Goal: Task Accomplishment & Management: Manage account settings

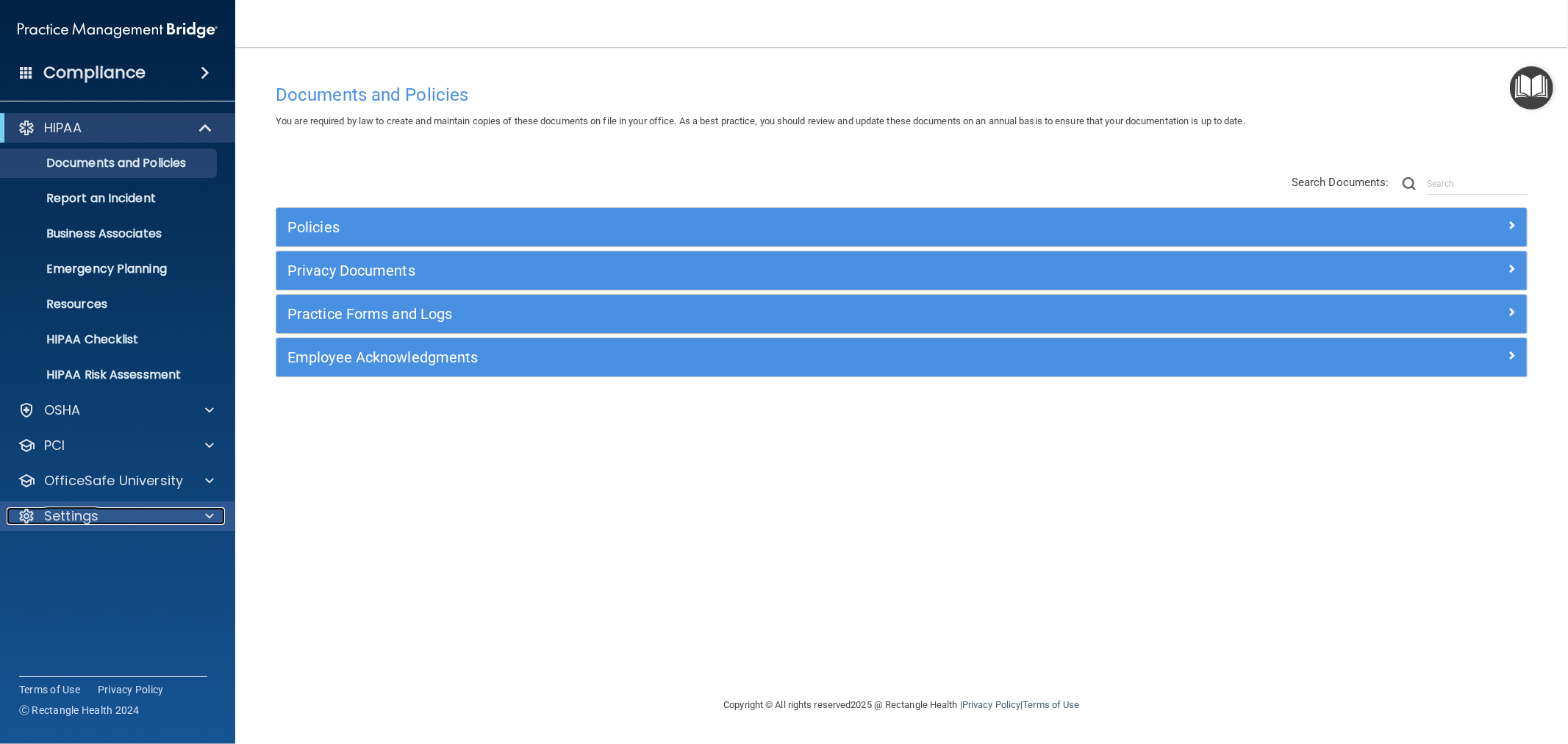
click at [66, 510] on p "Settings" at bounding box center [72, 516] width 55 height 18
click at [71, 588] on p "My Users" at bounding box center [110, 586] width 201 height 15
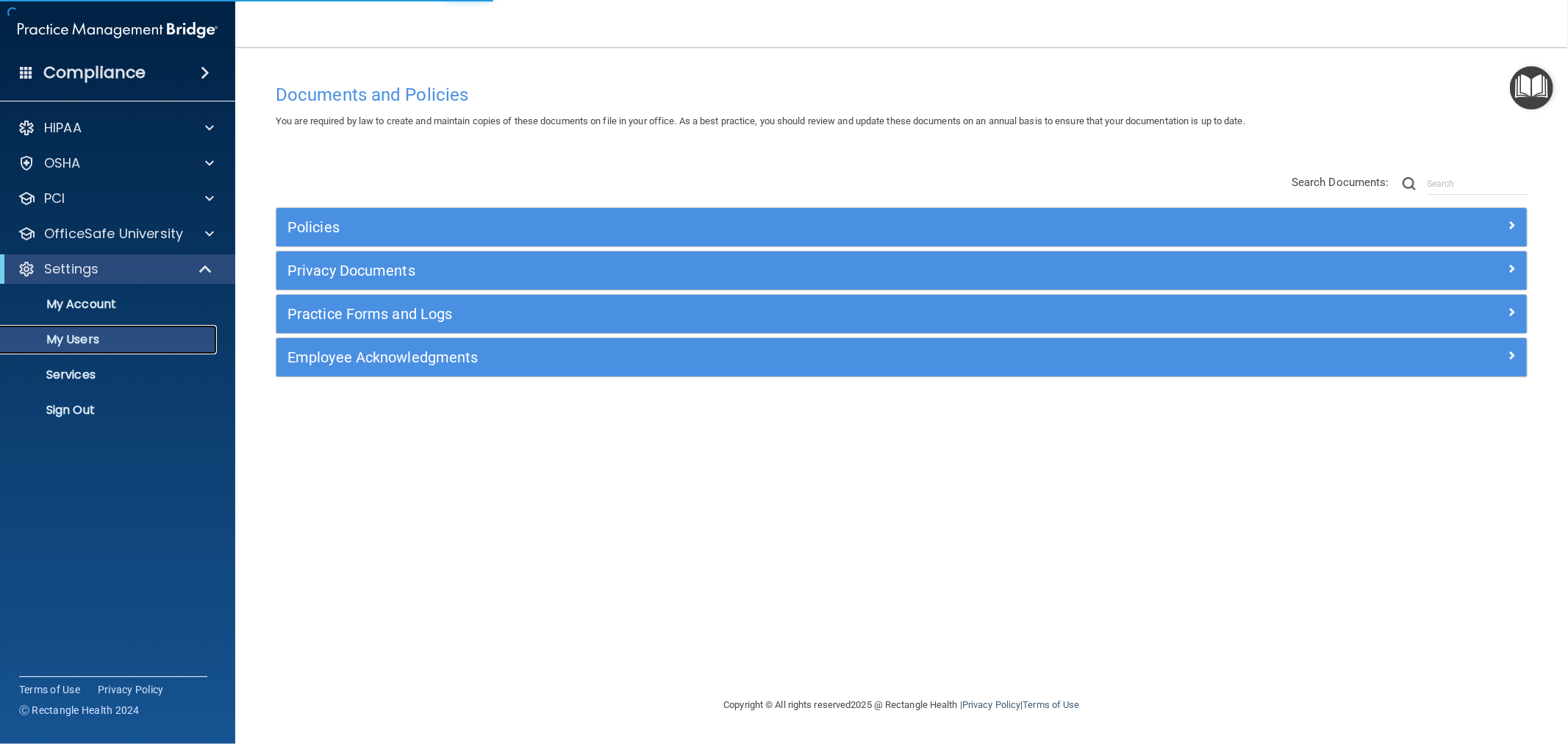
select select "20"
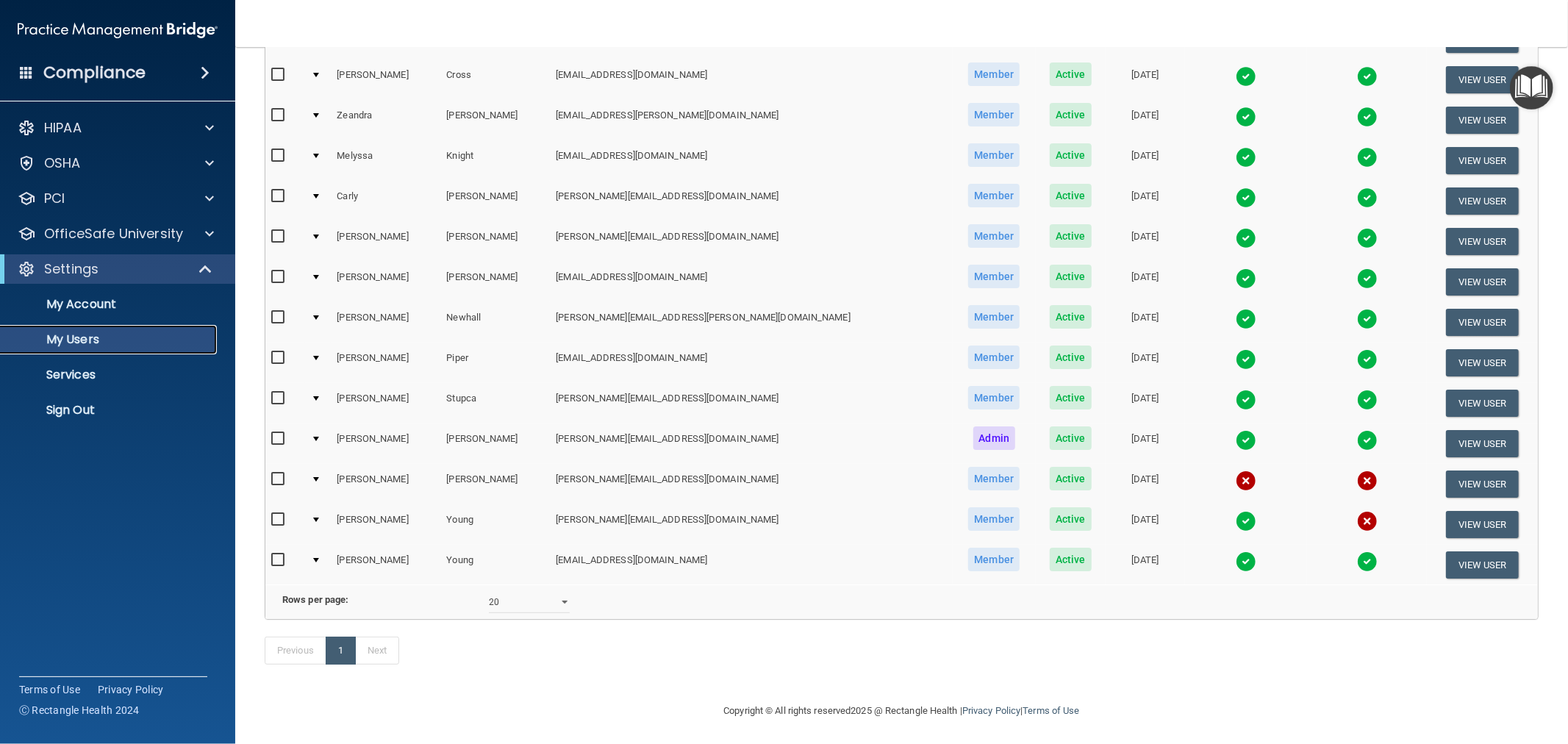
scroll to position [344, 0]
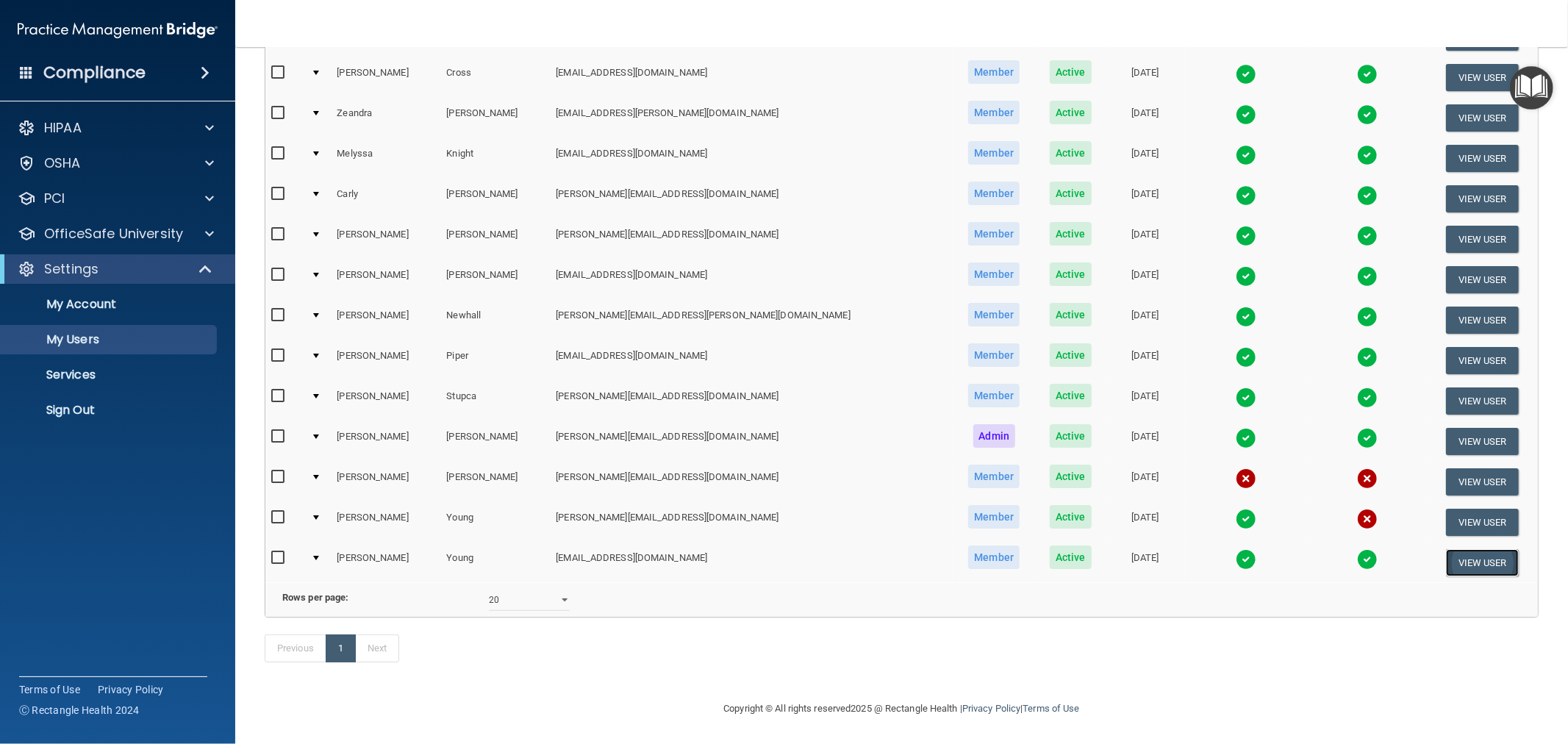
click at [1446, 549] on button "View User" at bounding box center [1482, 562] width 73 height 27
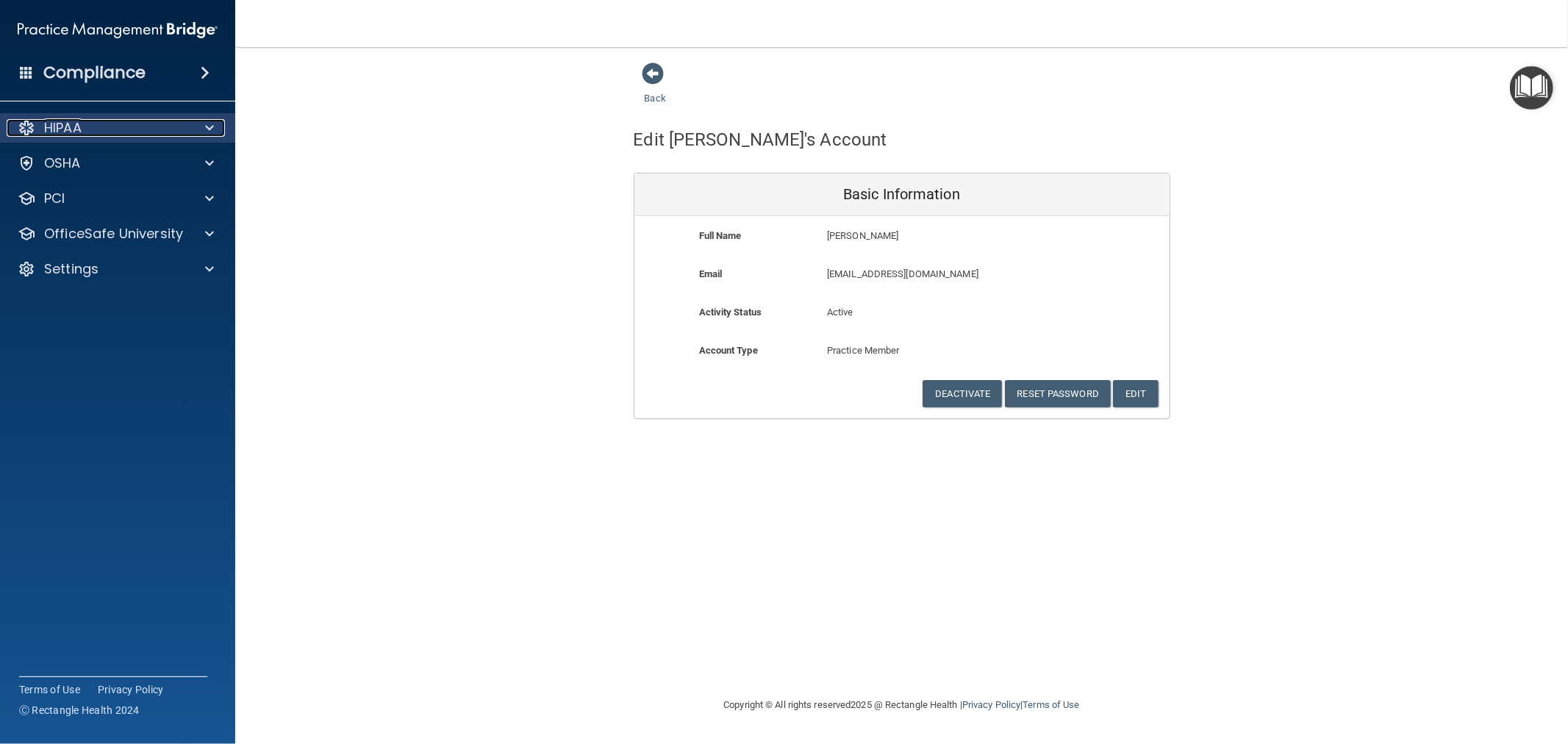
click at [86, 128] on div "HIPAA" at bounding box center [97, 128] width 182 height 18
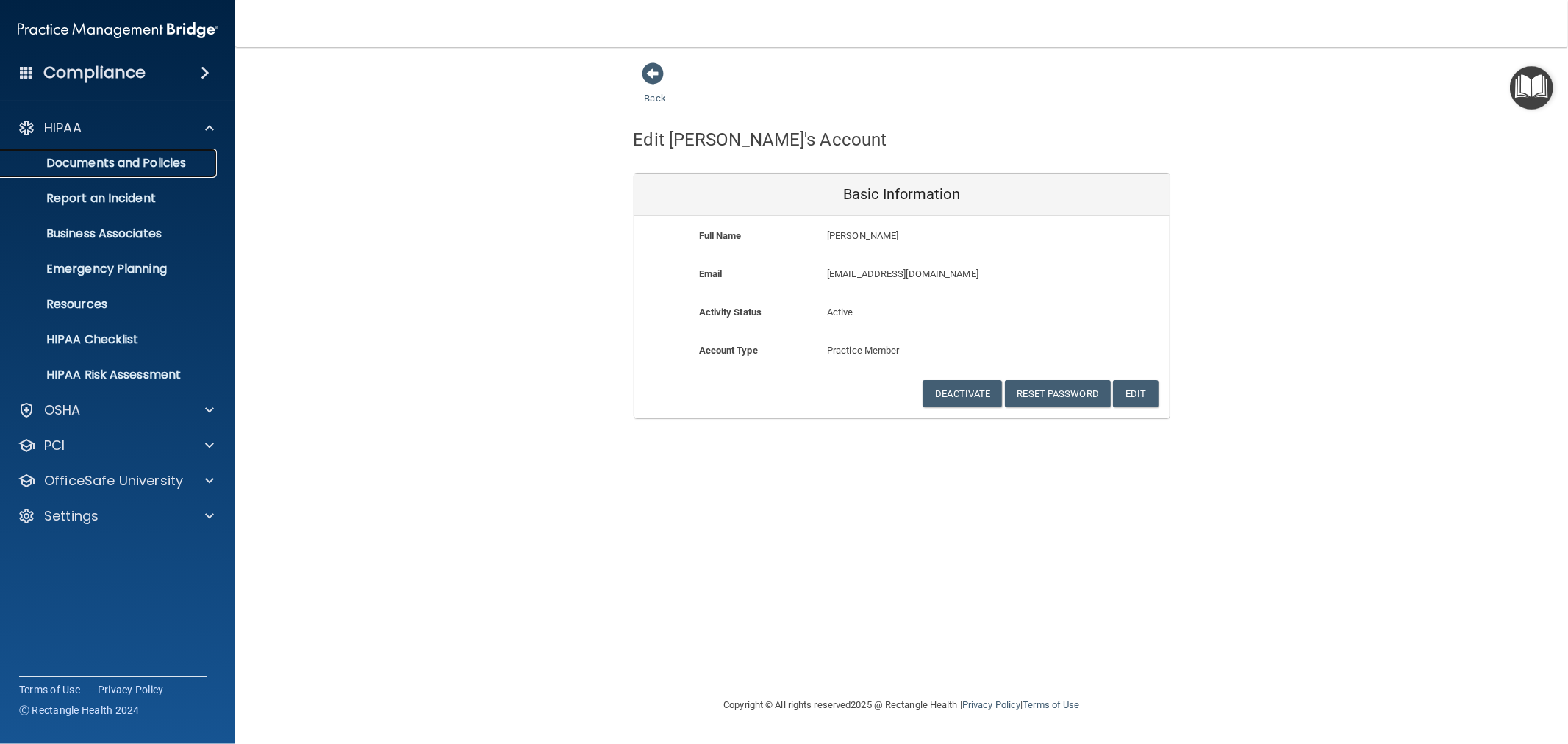
click at [87, 165] on p "Documents and Policies" at bounding box center [110, 163] width 201 height 15
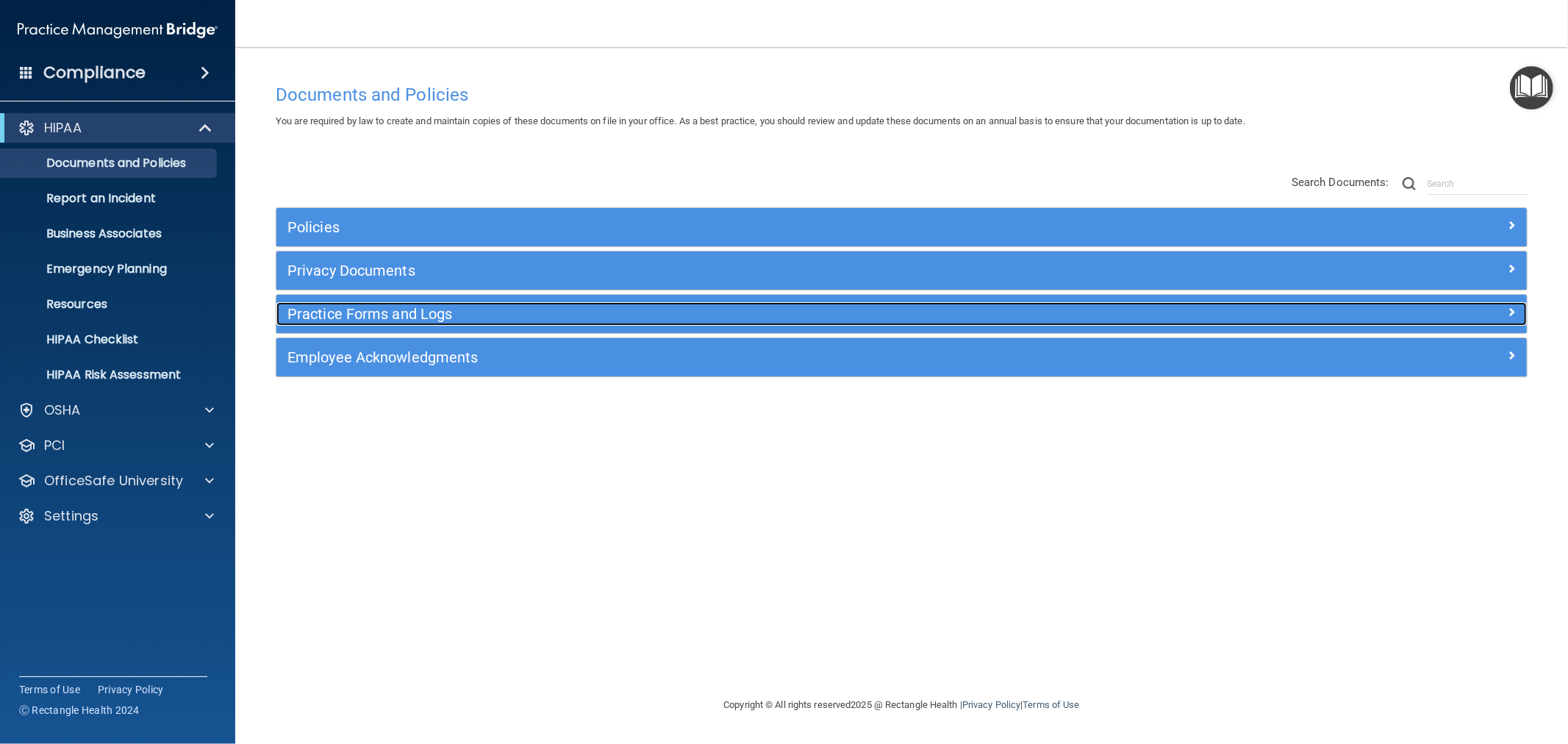
click at [325, 312] on h5 "Practice Forms and Logs" at bounding box center [746, 314] width 916 height 16
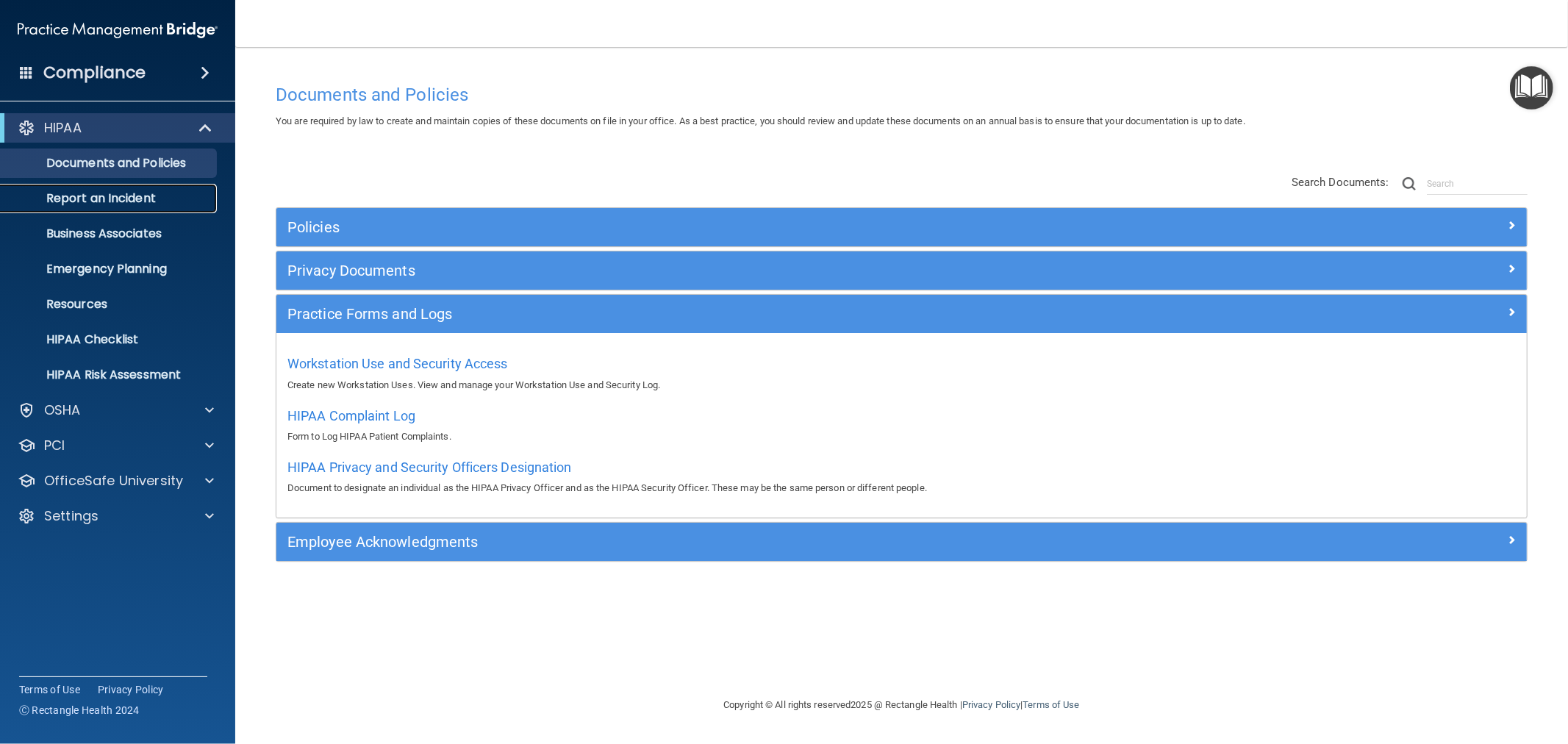
click at [102, 201] on p "Report an Incident" at bounding box center [110, 198] width 201 height 15
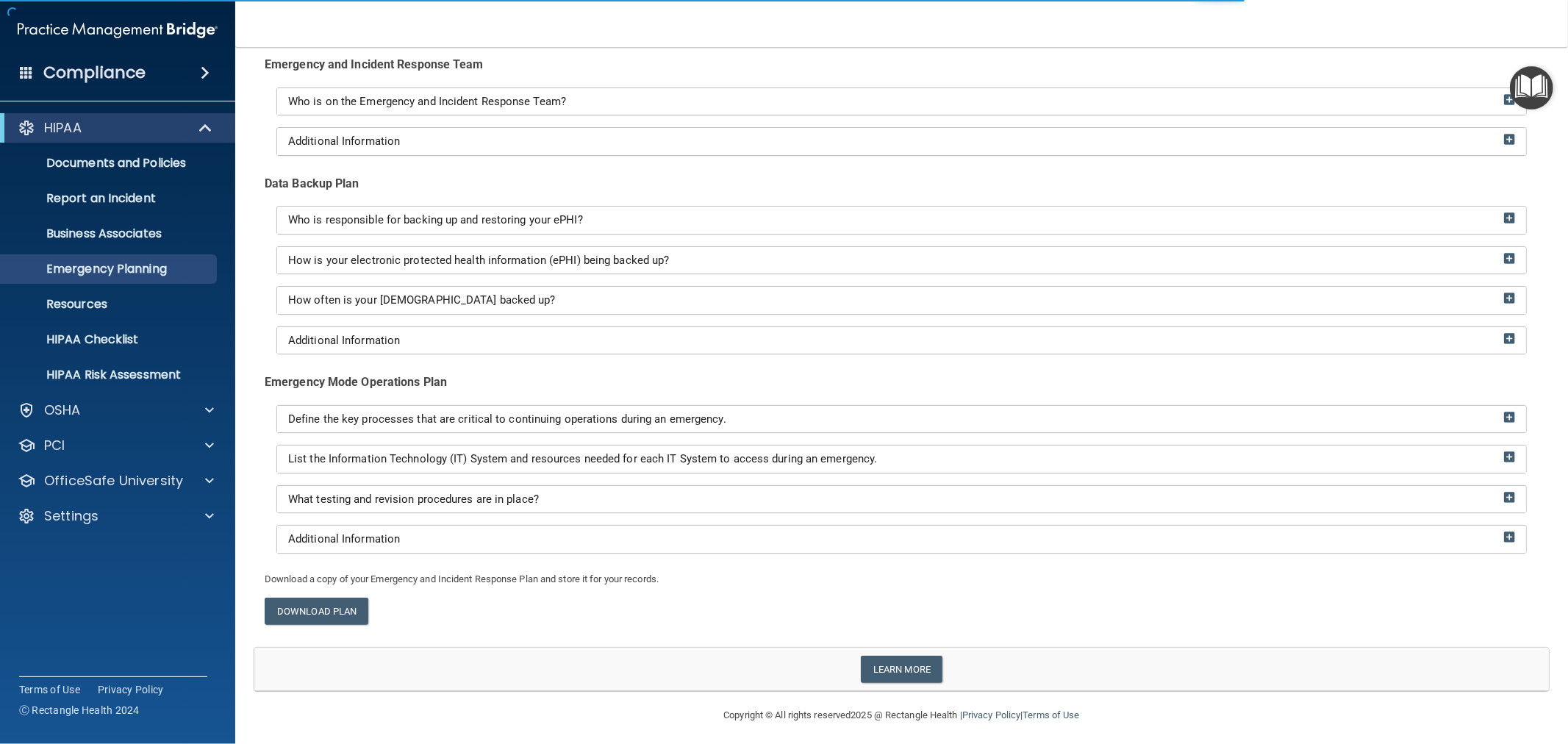
scroll to position [157, 0]
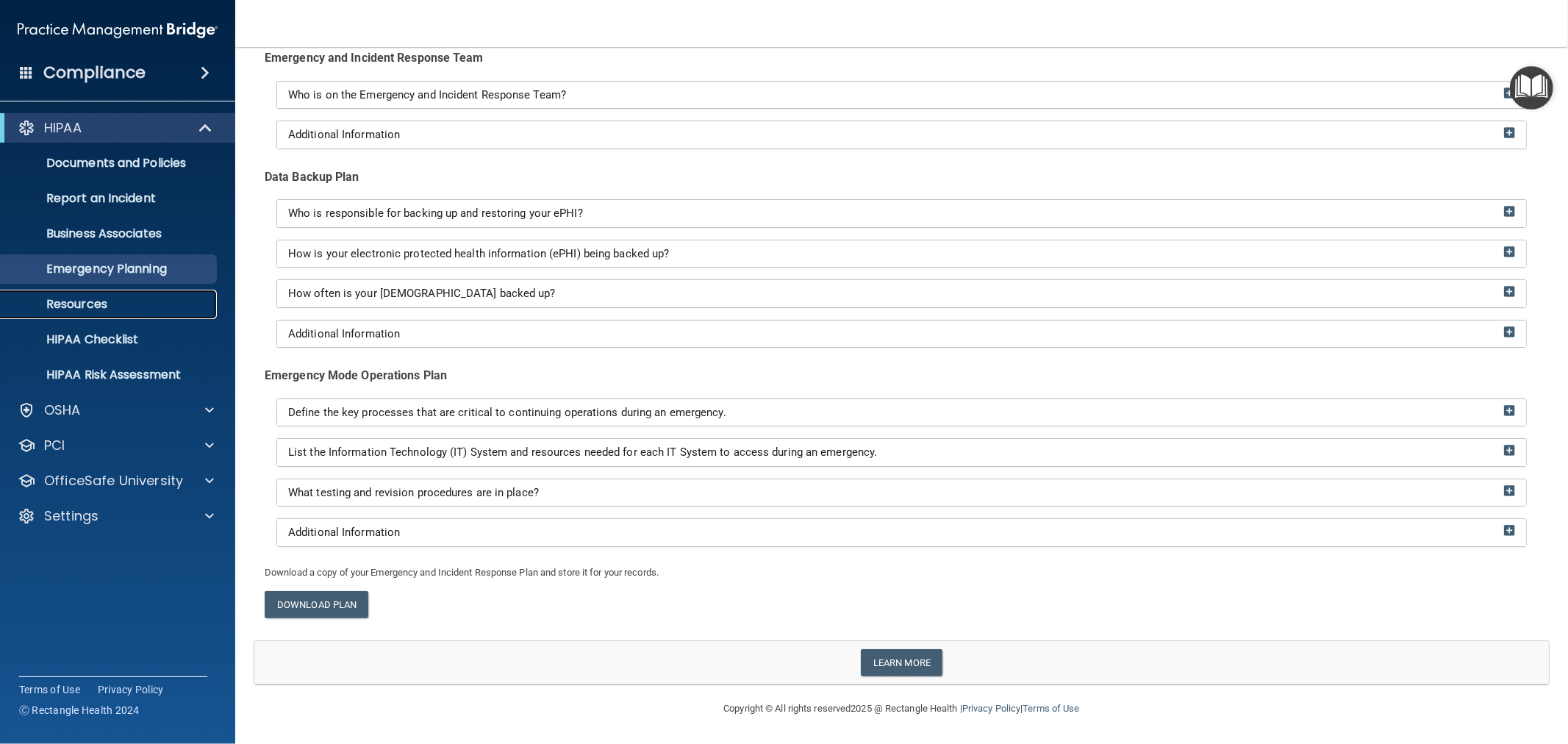
click at [96, 302] on p "Resources" at bounding box center [110, 305] width 201 height 15
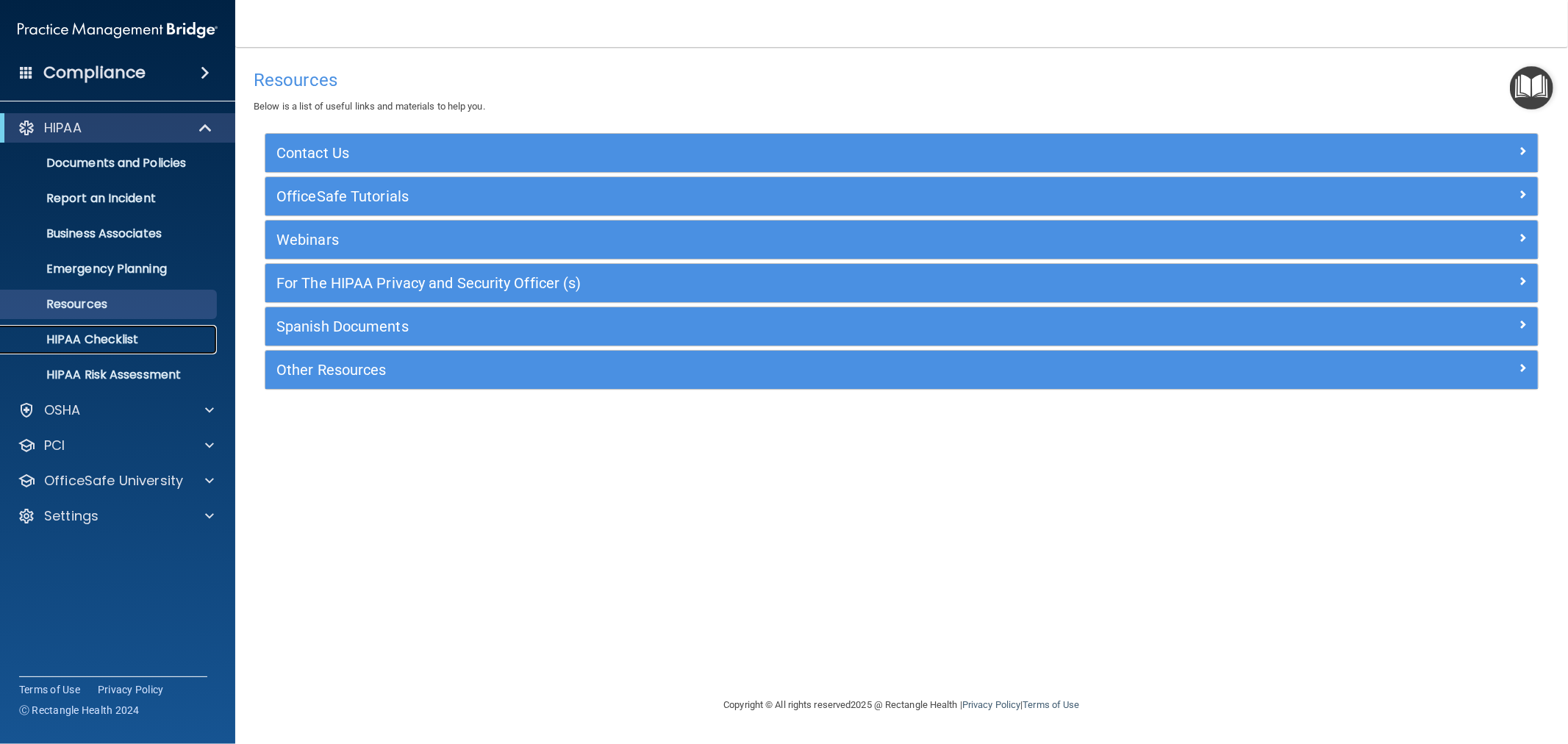
click at [89, 341] on p "HIPAA Checklist" at bounding box center [110, 339] width 201 height 15
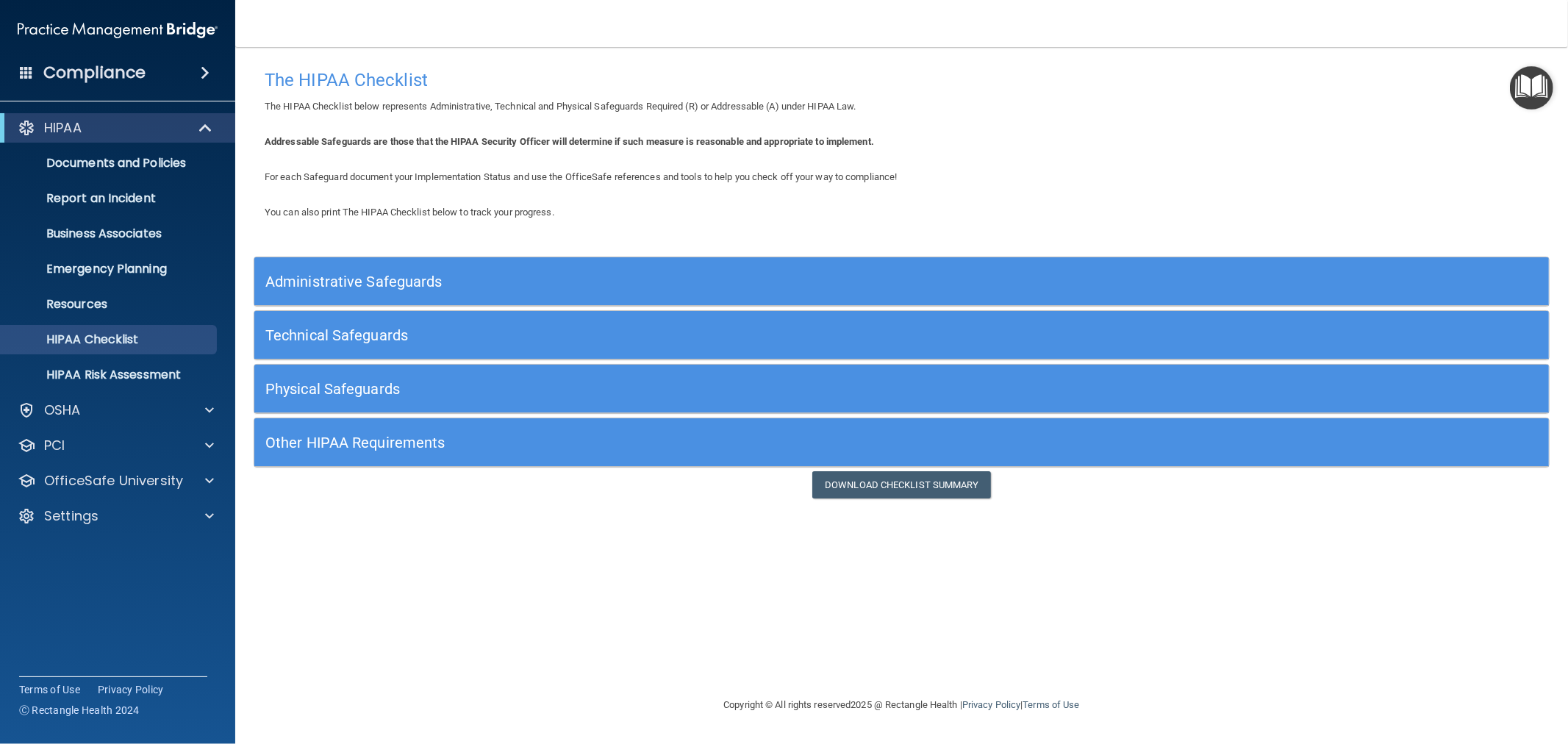
click at [319, 274] on h5 "Administrative Safeguards" at bounding box center [740, 282] width 949 height 16
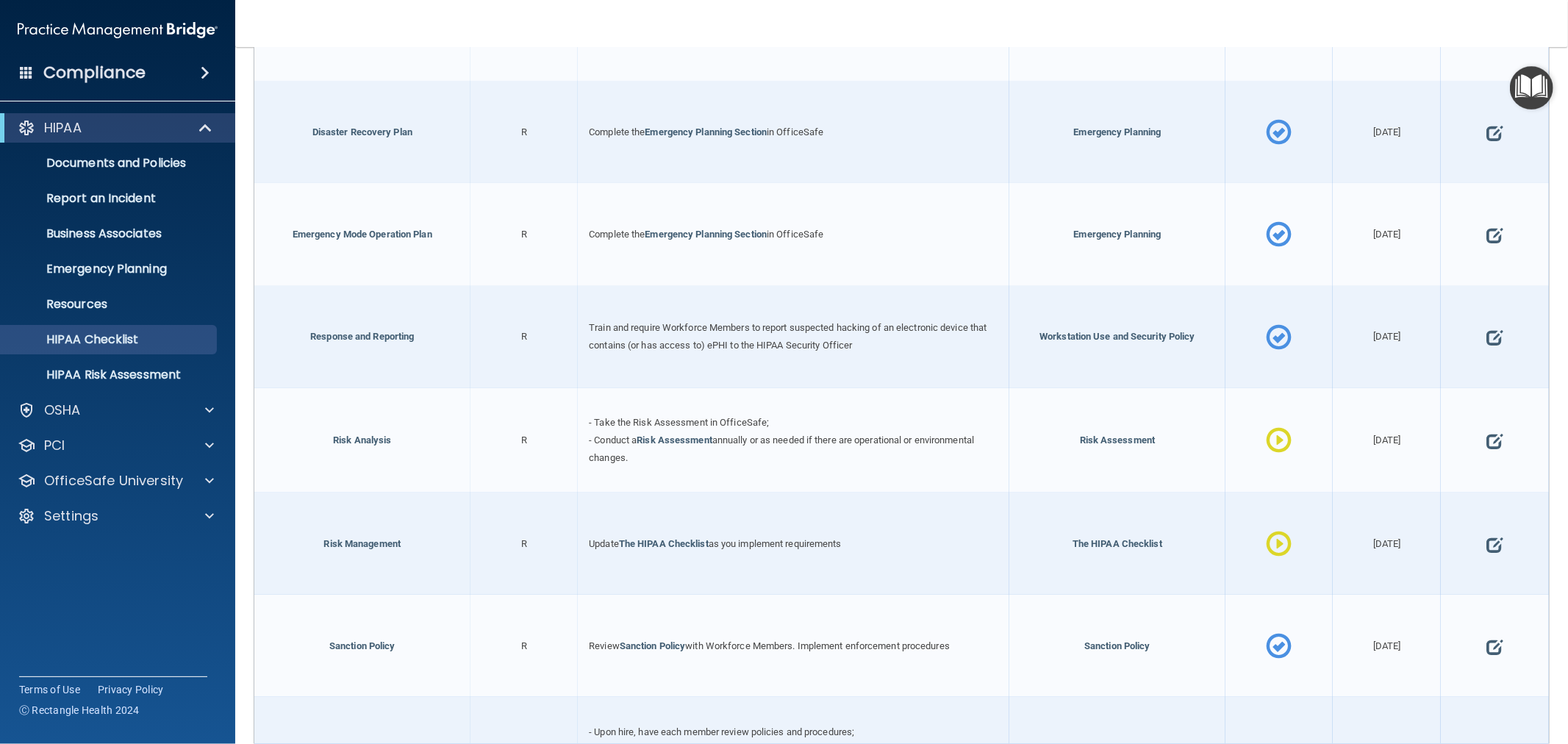
scroll to position [816, 0]
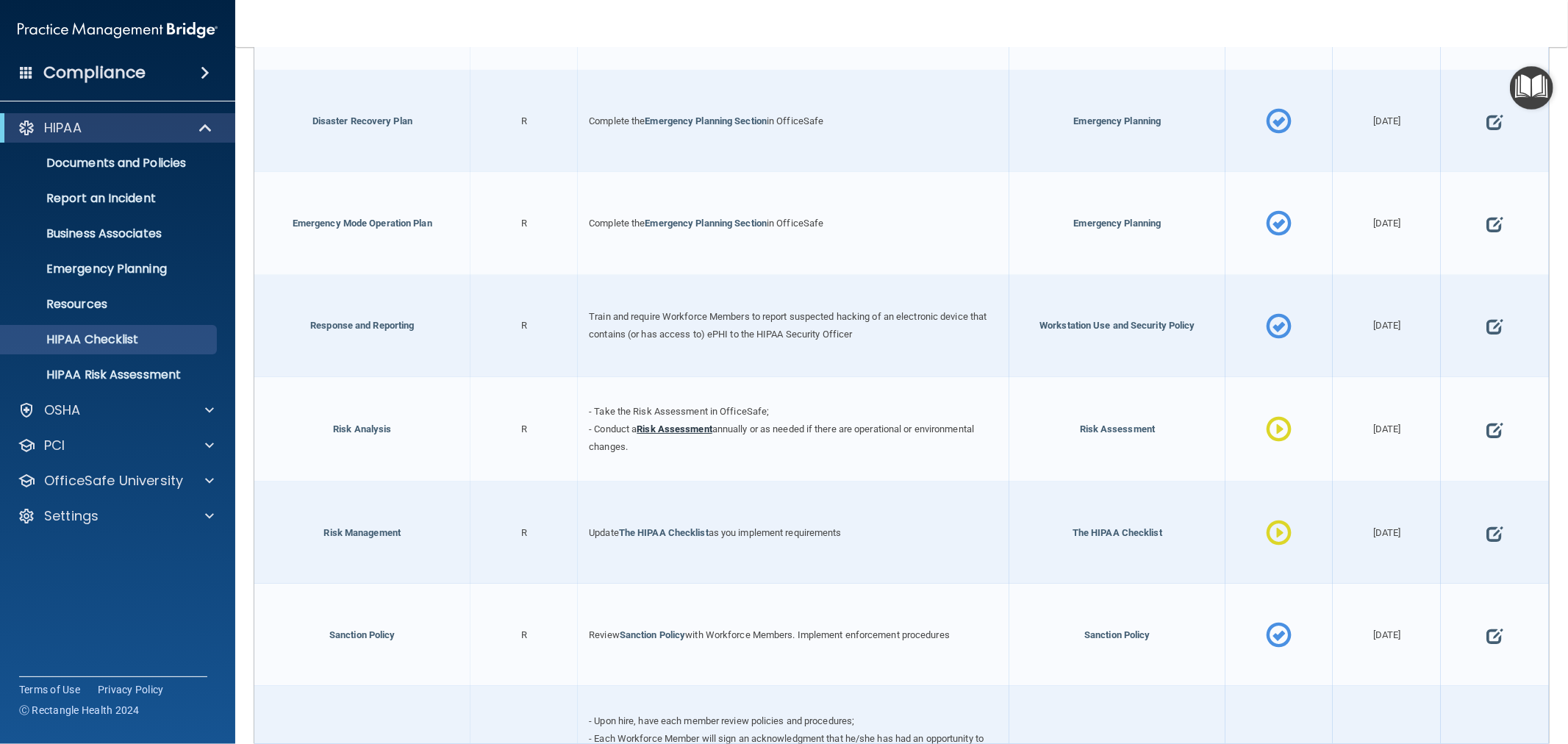
click at [669, 423] on link "Risk Assessment" at bounding box center [674, 428] width 76 height 11
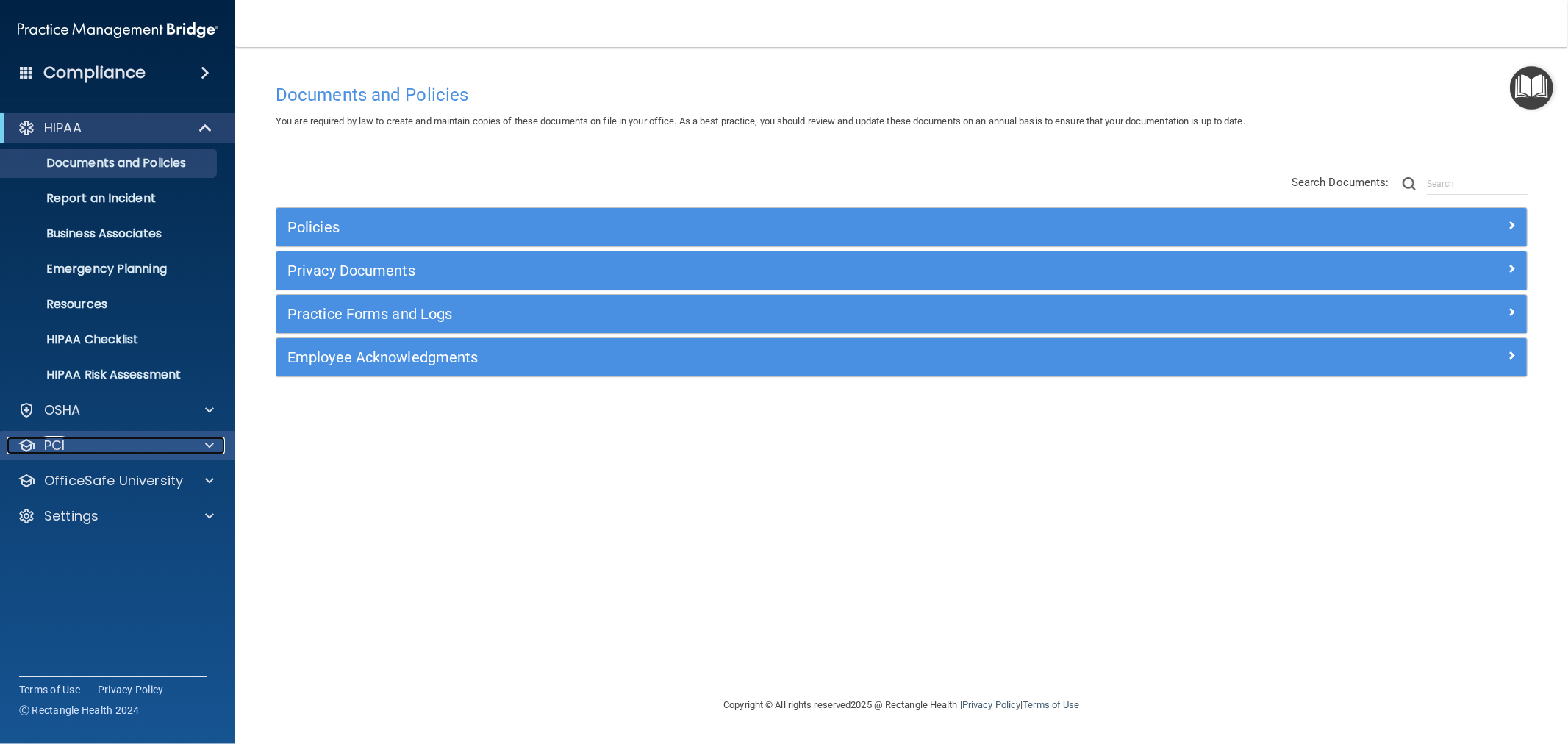
click at [122, 445] on div "PCI" at bounding box center [97, 445] width 182 height 18
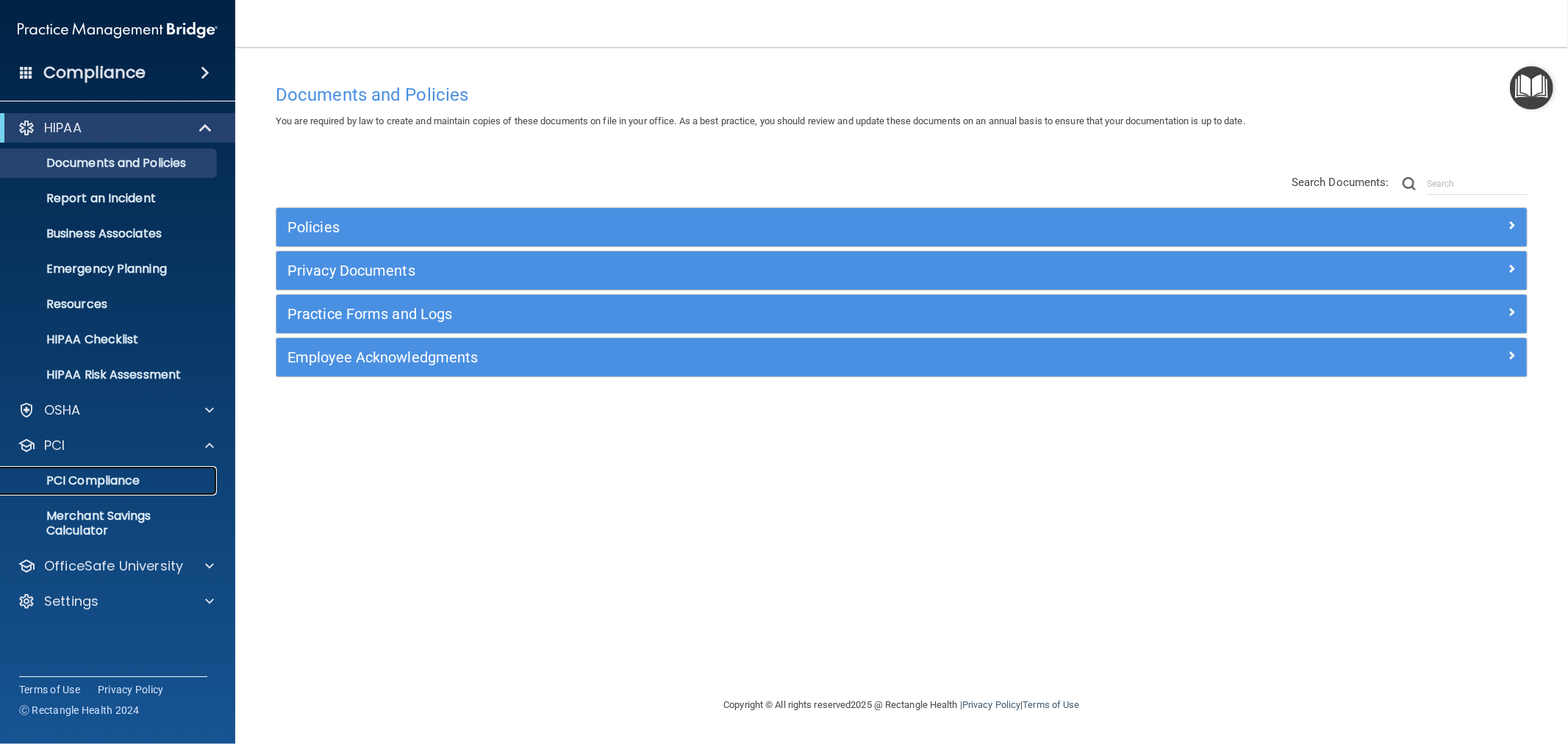
click at [105, 479] on p "PCI Compliance" at bounding box center [110, 481] width 201 height 15
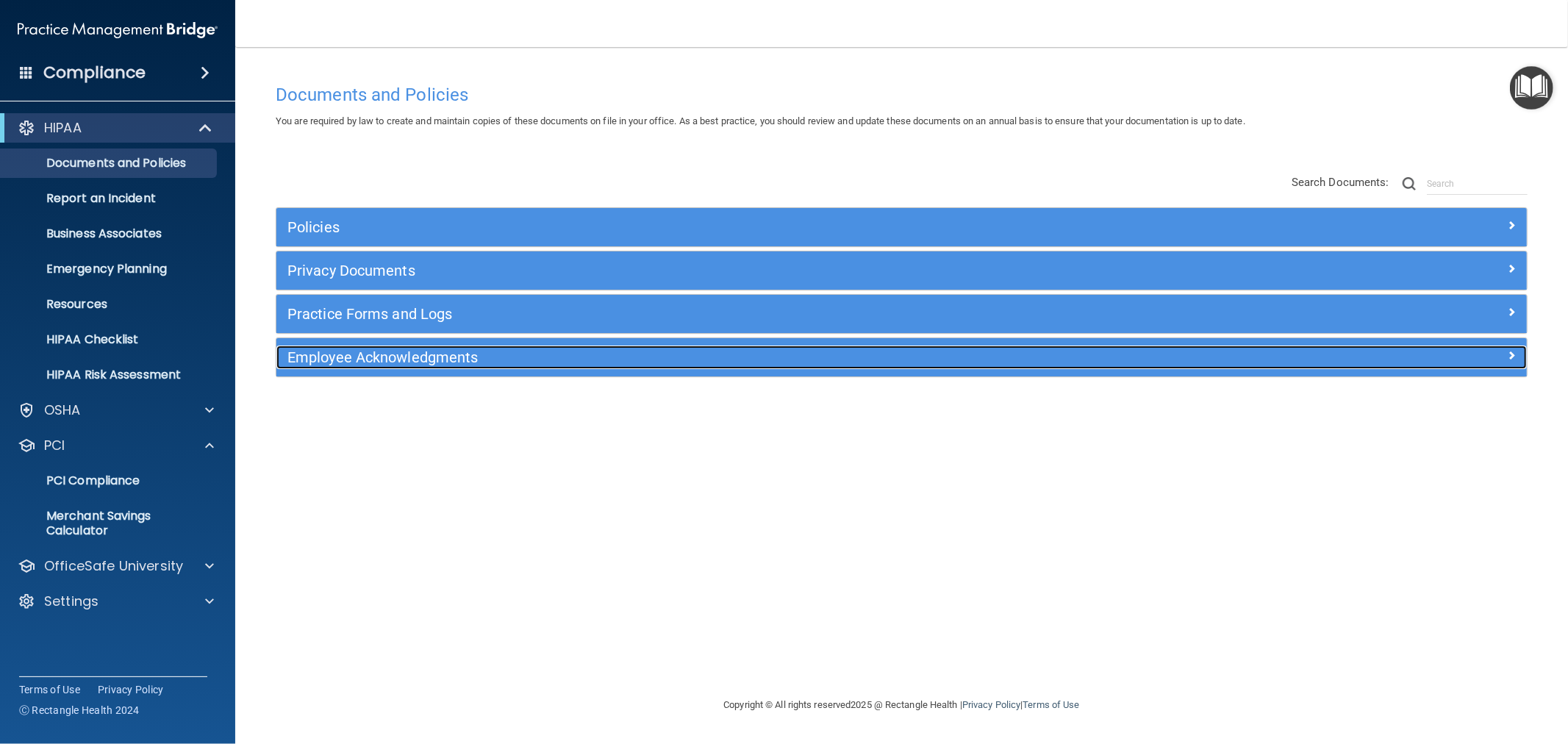
click at [327, 353] on h5 "Employee Acknowledgments" at bounding box center [746, 357] width 916 height 16
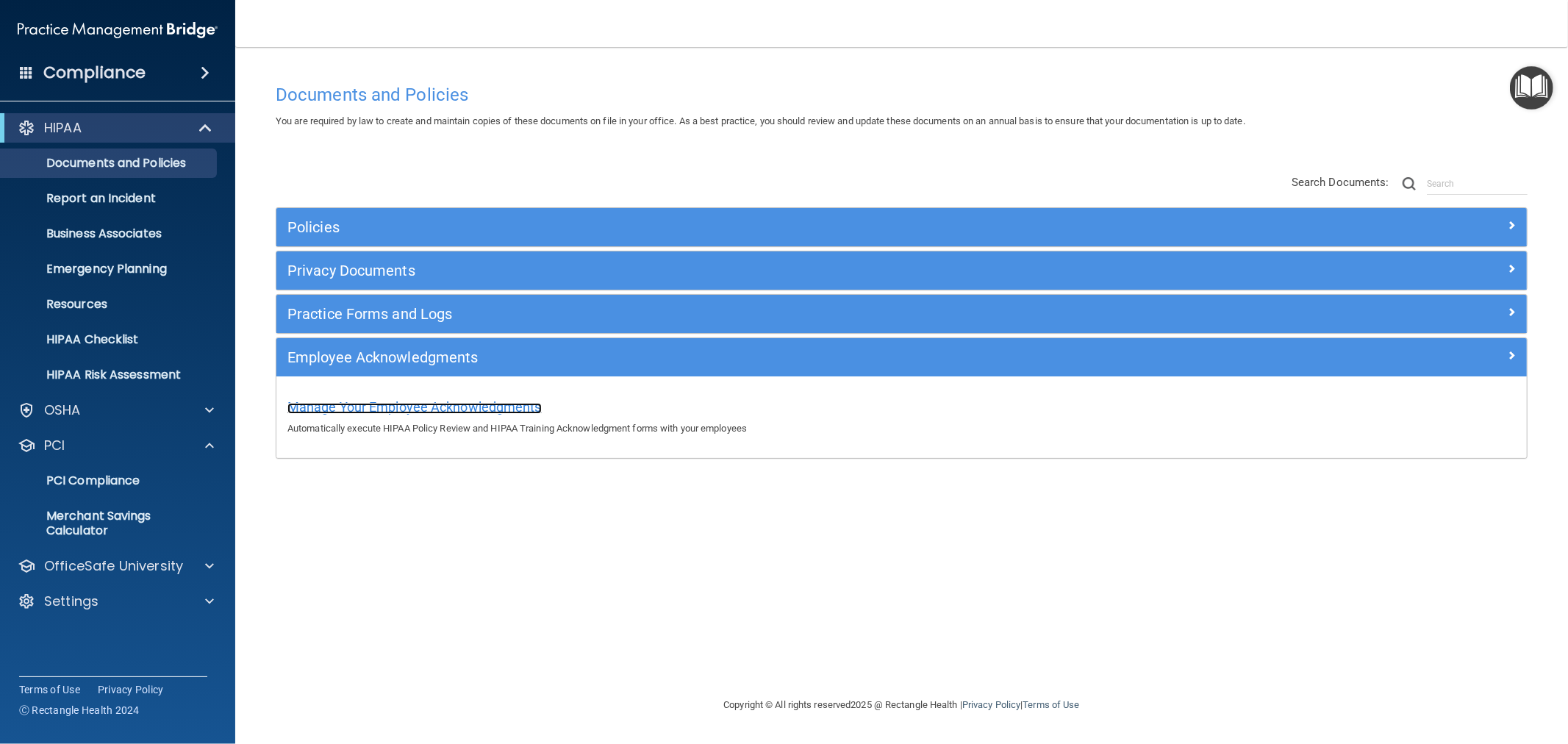
click at [343, 414] on span "Manage Your Employee Acknowledgments" at bounding box center [414, 406] width 254 height 15
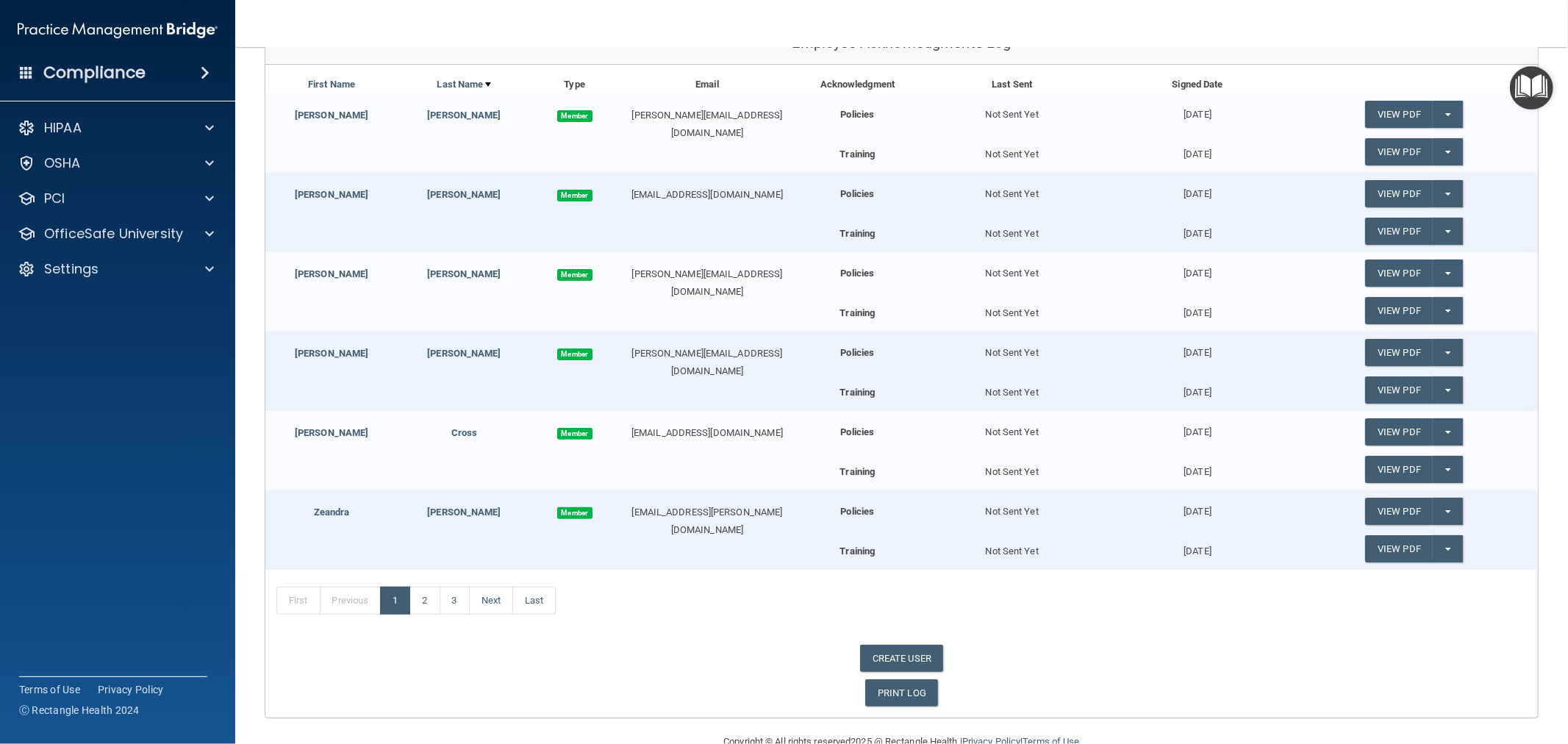
scroll to position [235, 0]
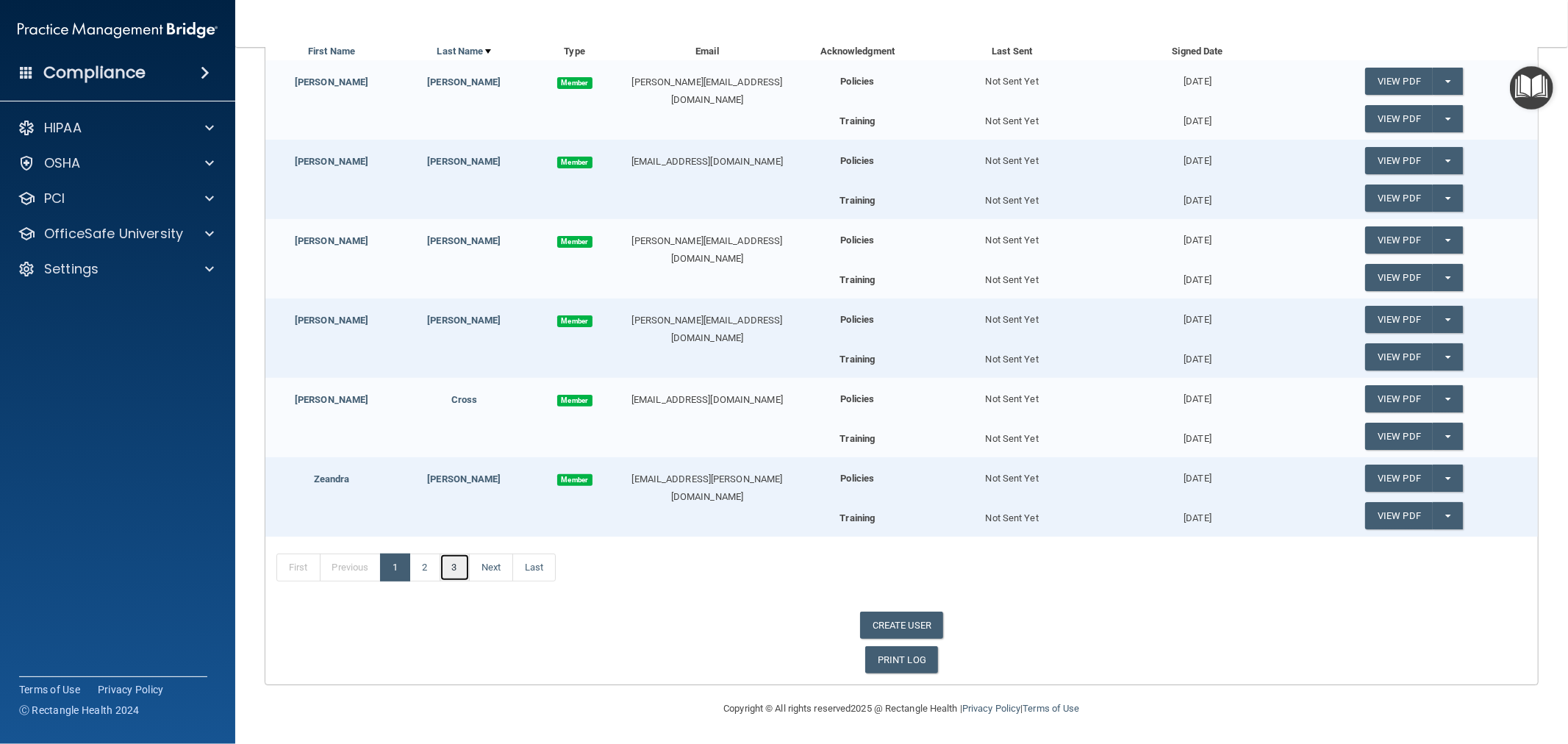
click at [457, 569] on link "3" at bounding box center [454, 567] width 30 height 28
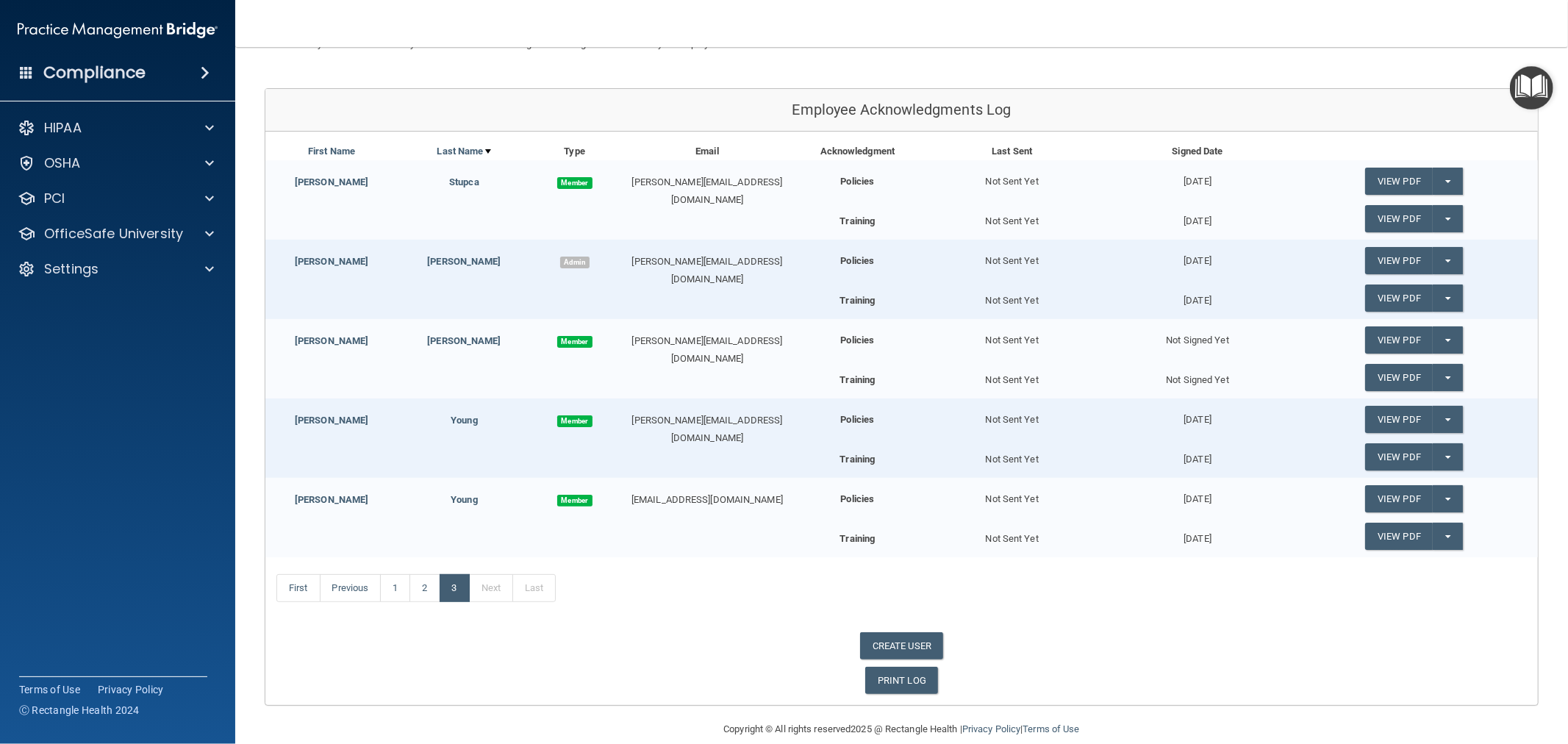
scroll to position [156, 0]
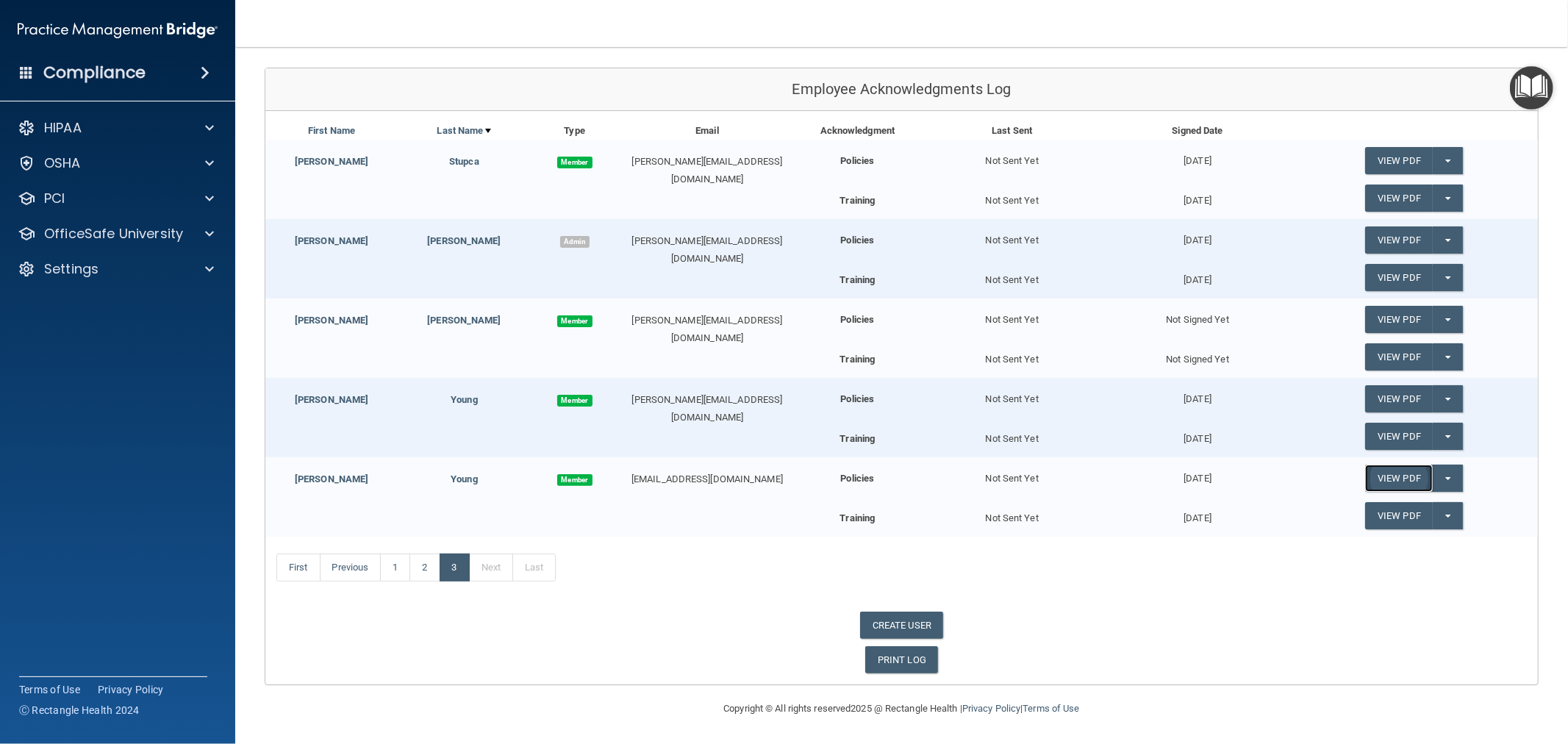
click at [1383, 479] on link "View PDF" at bounding box center [1399, 478] width 68 height 27
click at [297, 566] on link "First" at bounding box center [299, 567] width 44 height 28
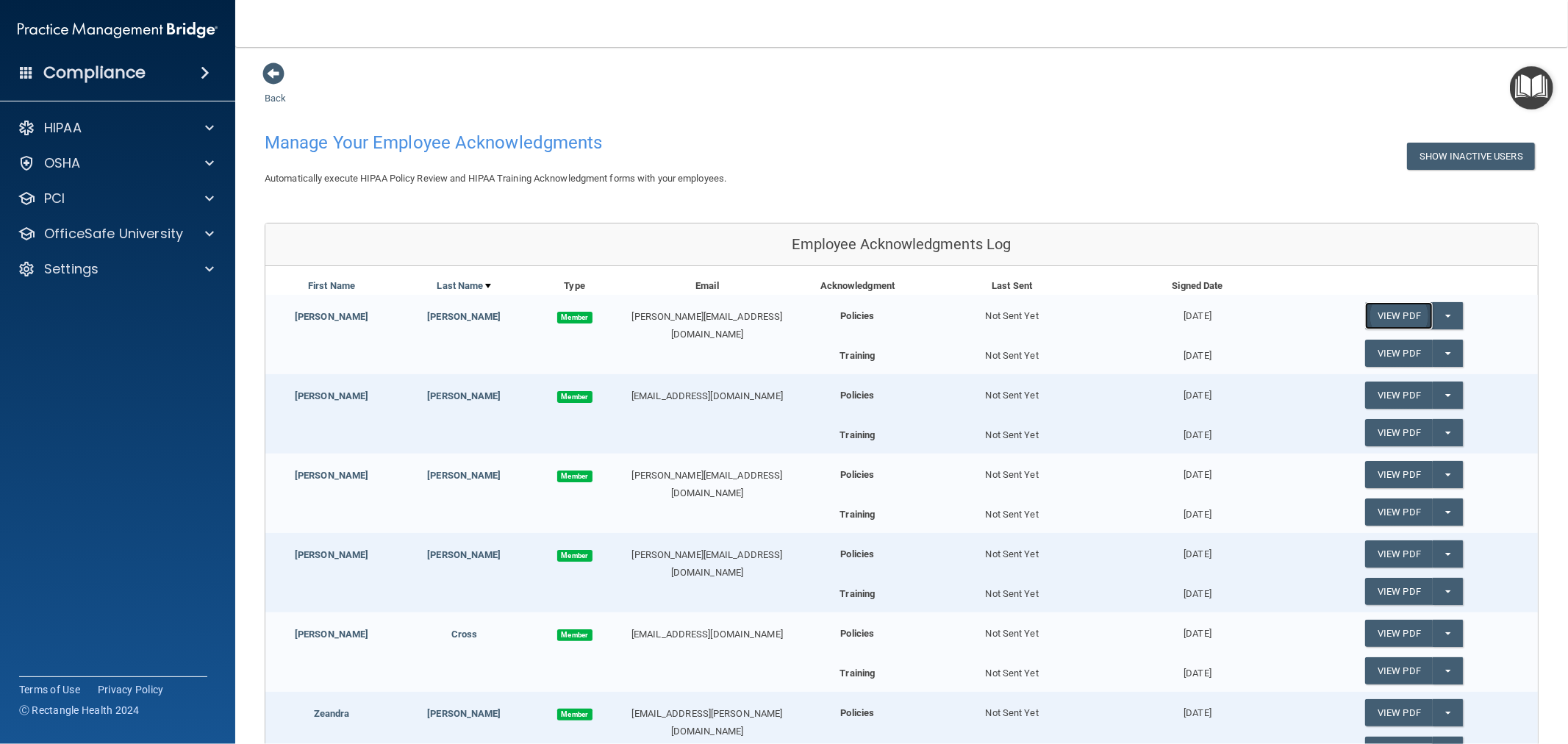
click at [1378, 311] on link "View PDF" at bounding box center [1399, 316] width 68 height 27
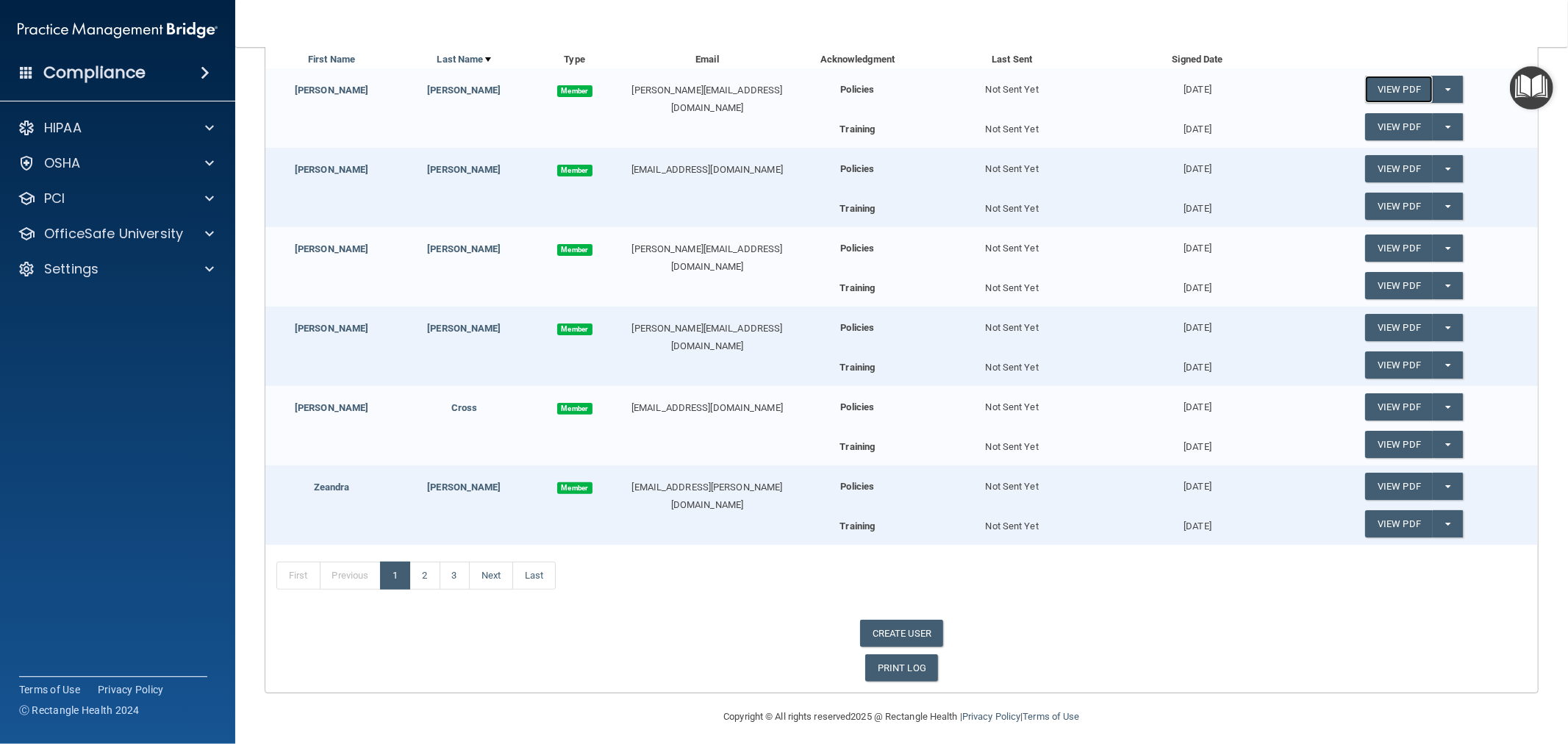
scroll to position [235, 0]
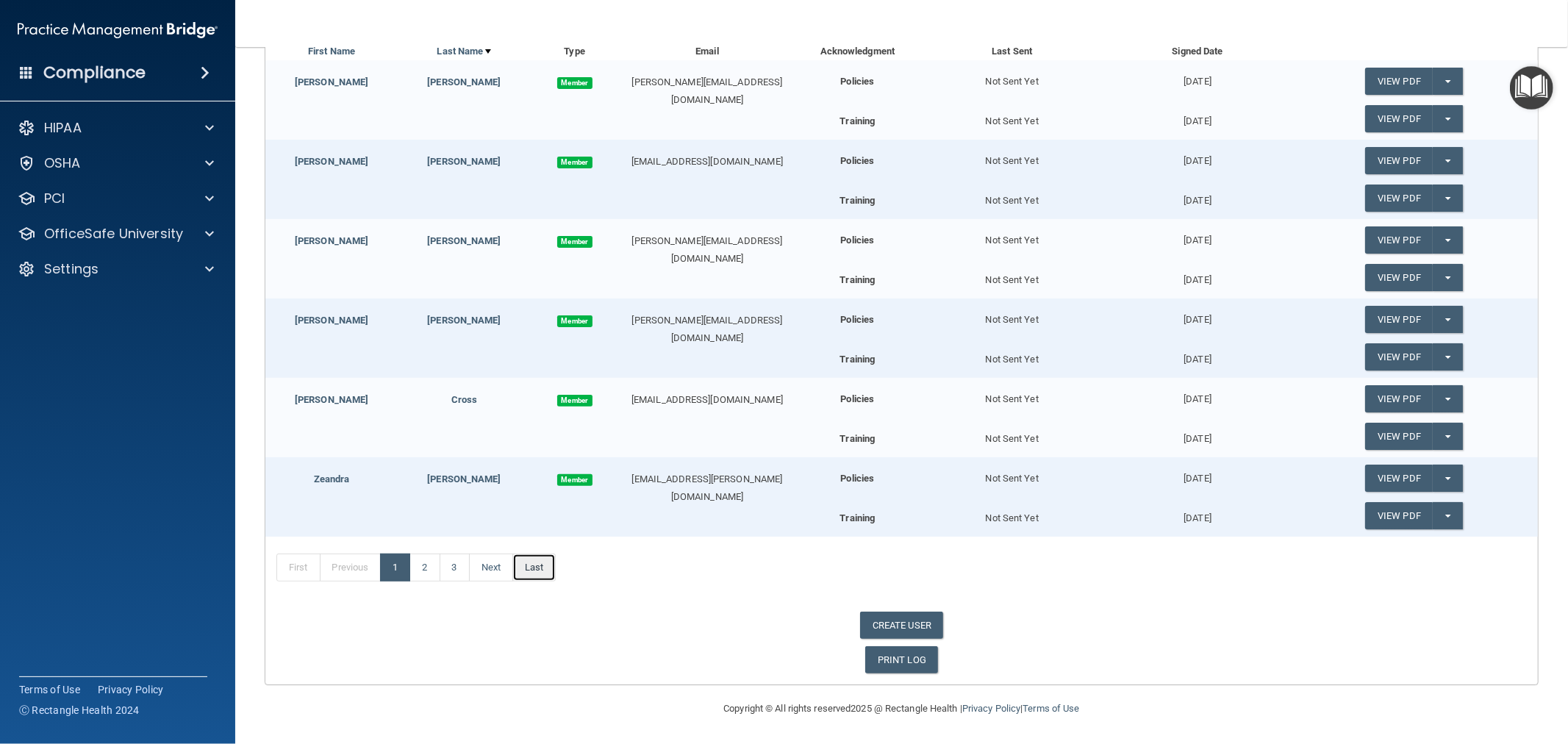
click at [534, 563] on link "Last" at bounding box center [534, 567] width 44 height 28
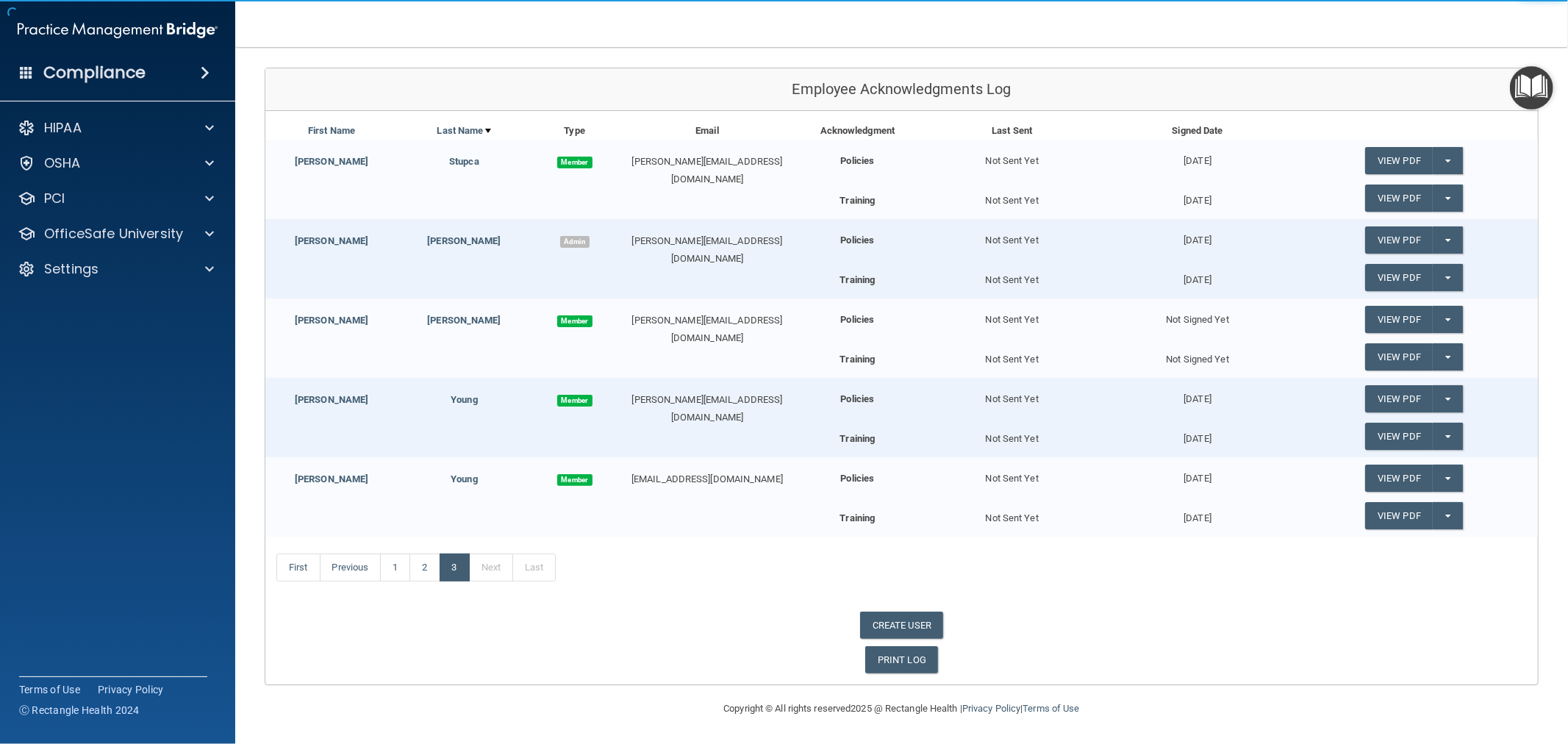
scroll to position [74, 0]
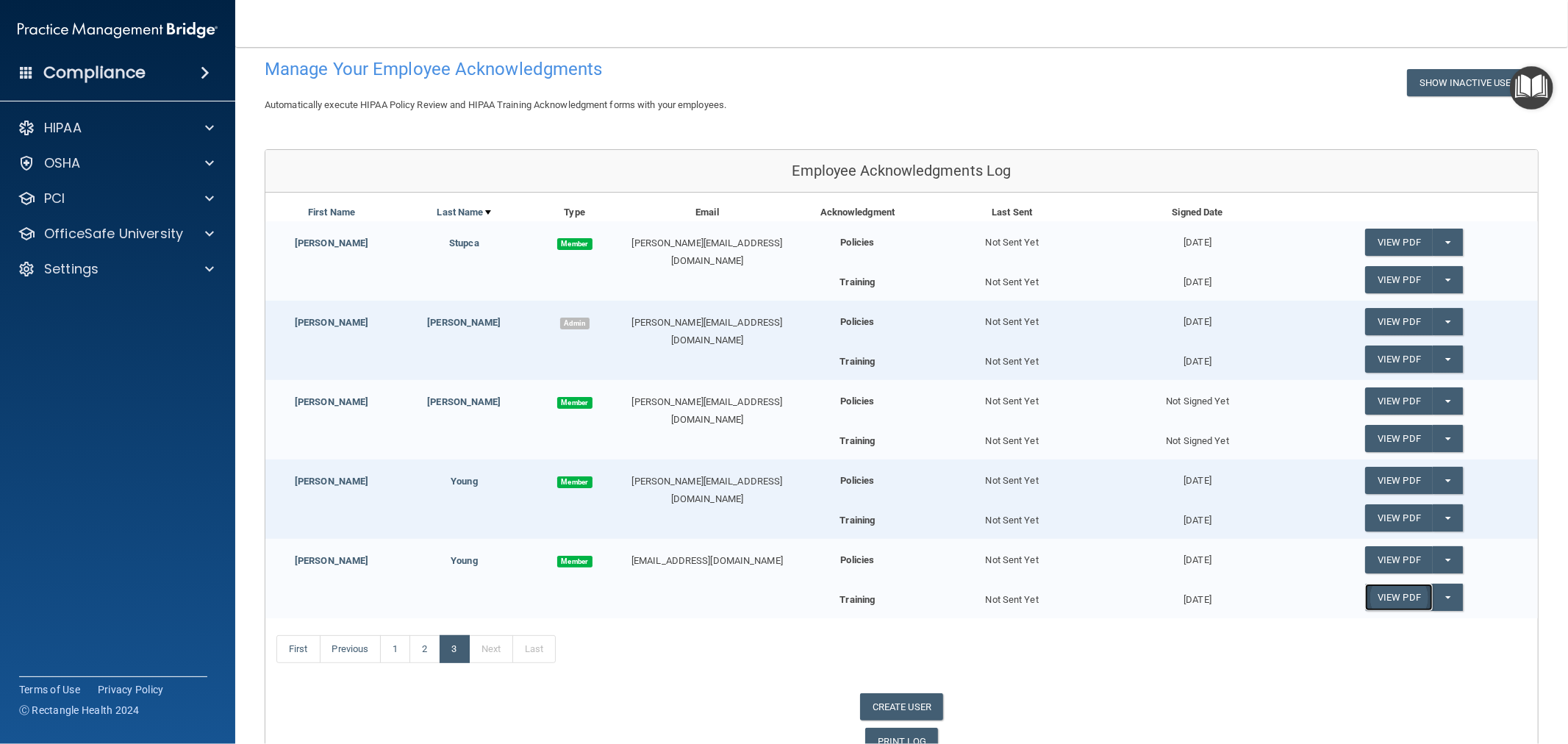
click at [1379, 599] on link "View PDF" at bounding box center [1399, 597] width 68 height 27
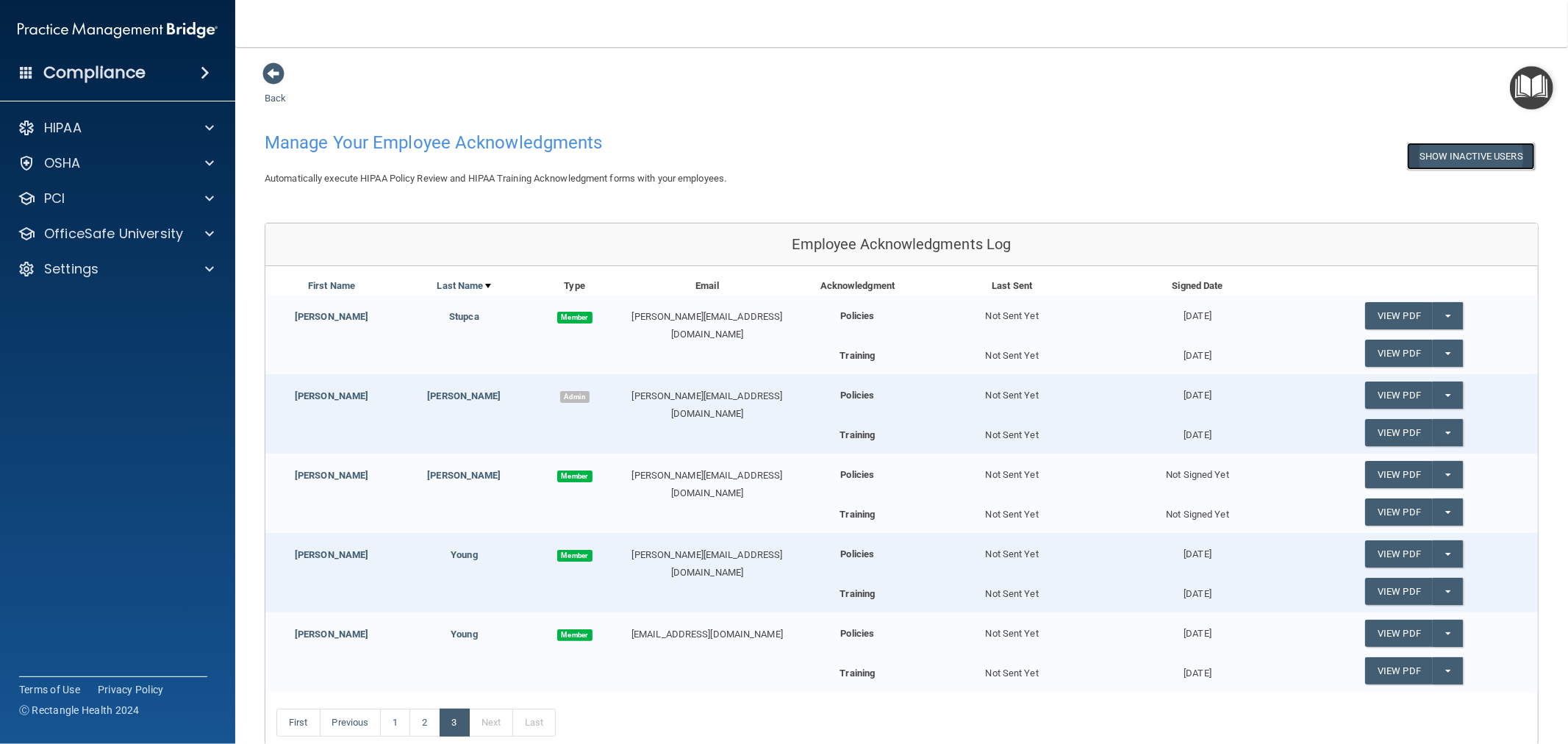
click at [1434, 155] on button "Show Inactive Users" at bounding box center [1470, 156] width 128 height 27
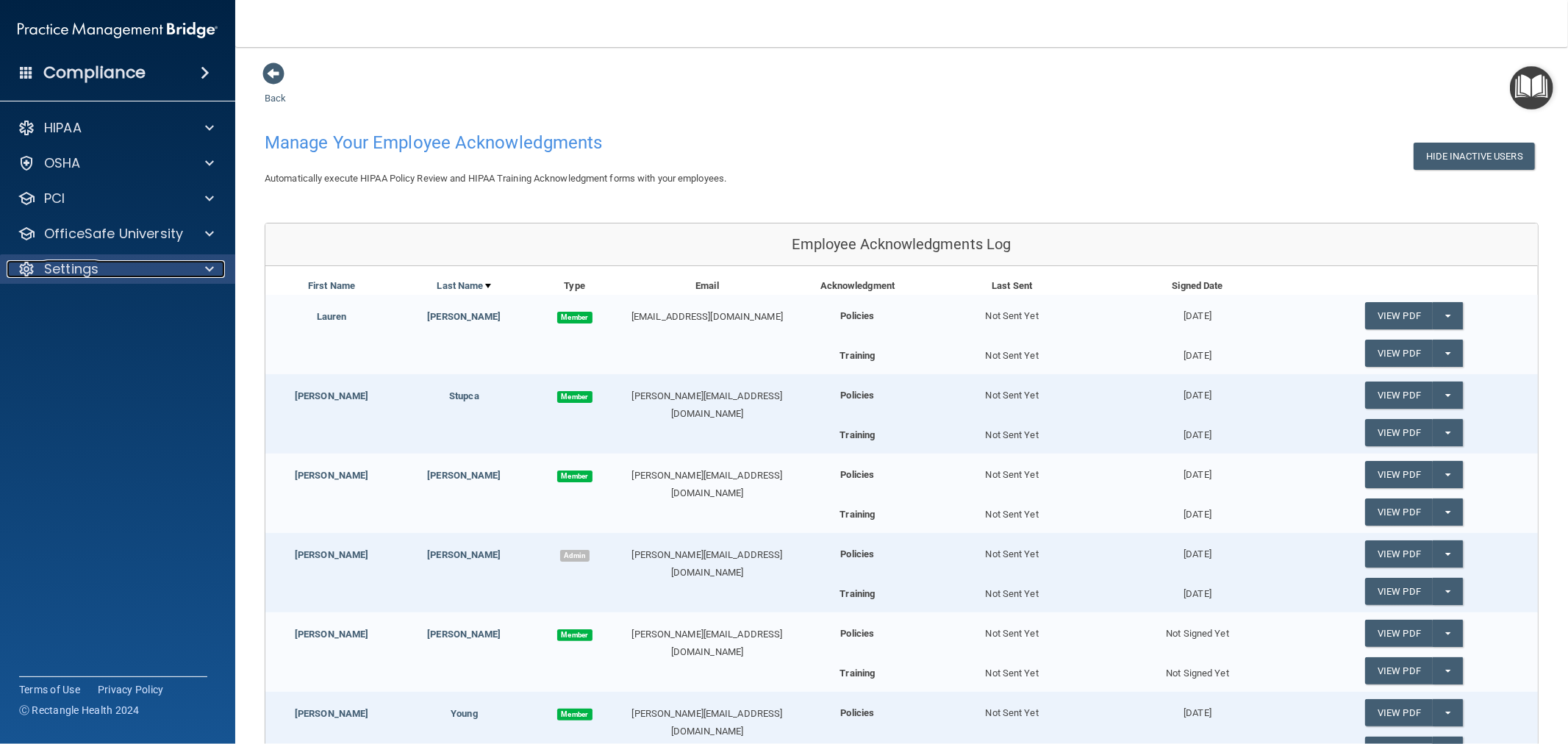
click at [83, 269] on p "Settings" at bounding box center [72, 269] width 55 height 18
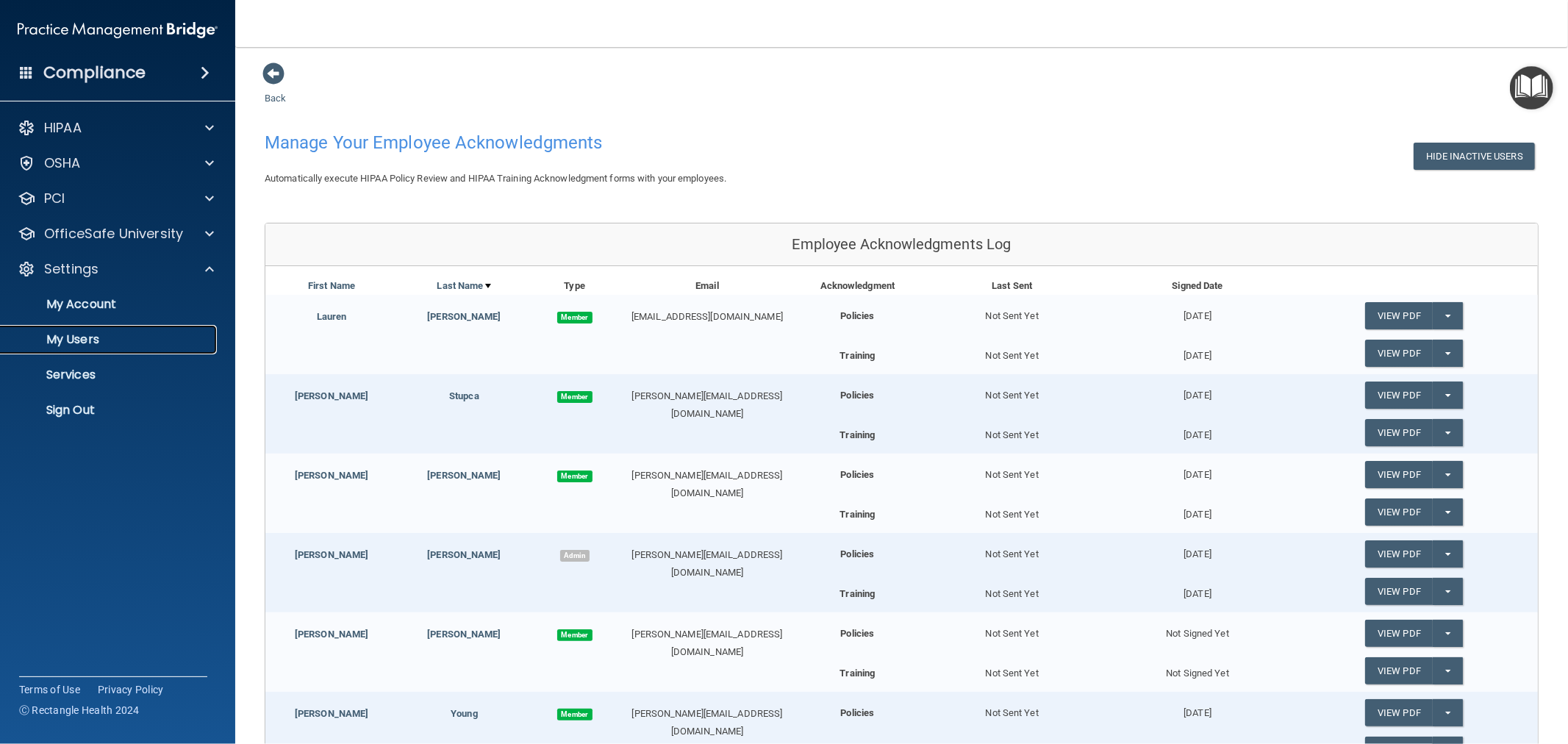
click at [82, 336] on p "My Users" at bounding box center [110, 339] width 201 height 15
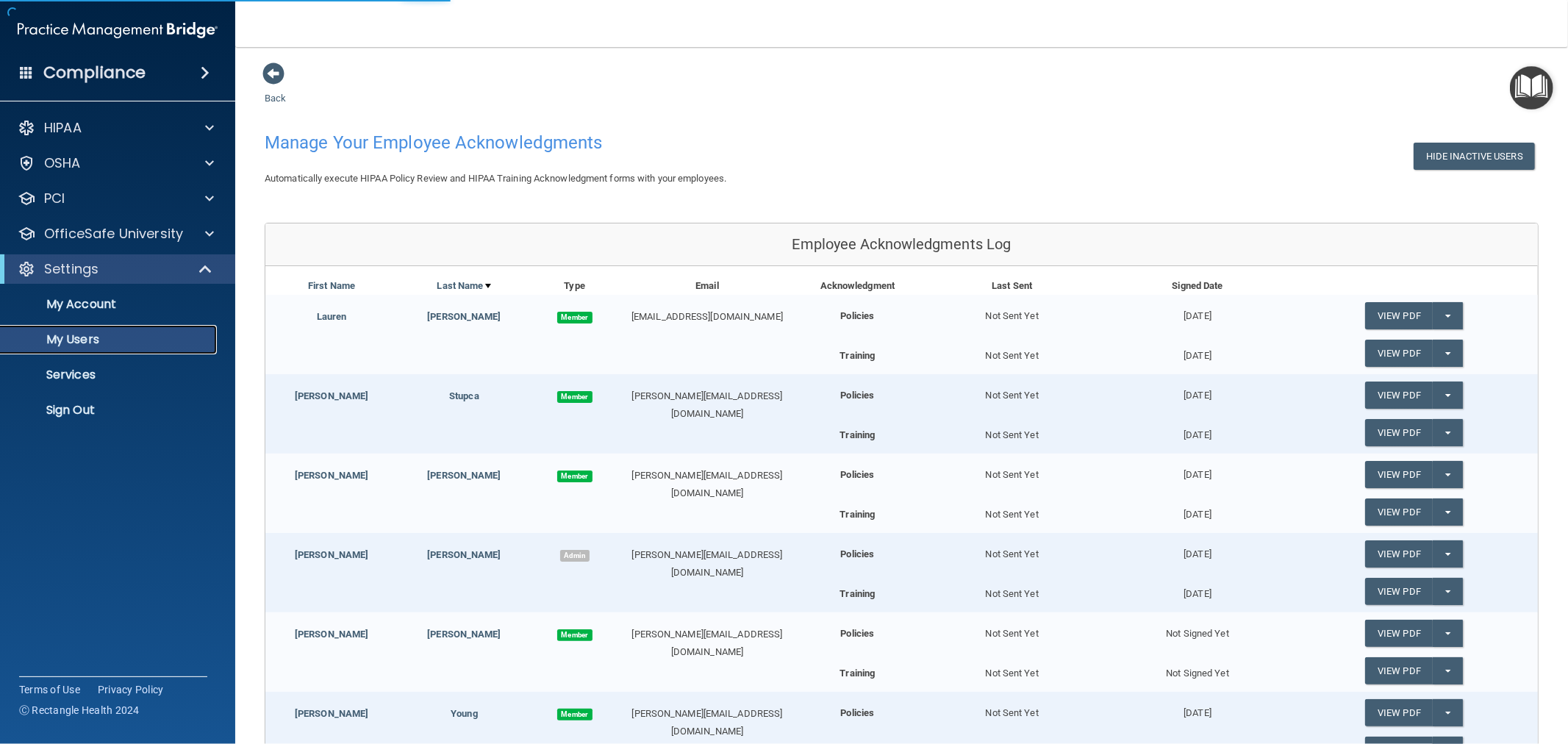
select select "20"
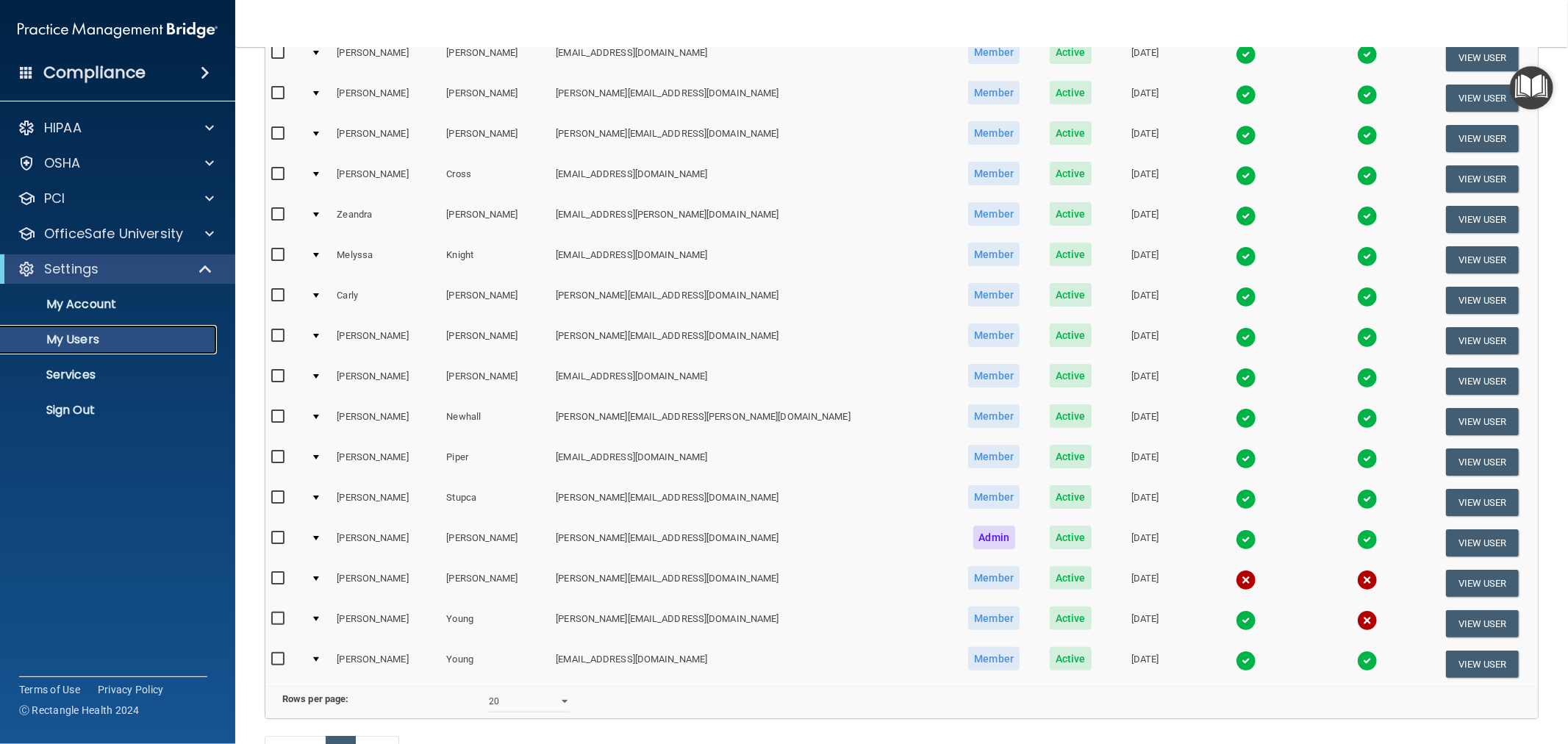
scroll to position [245, 0]
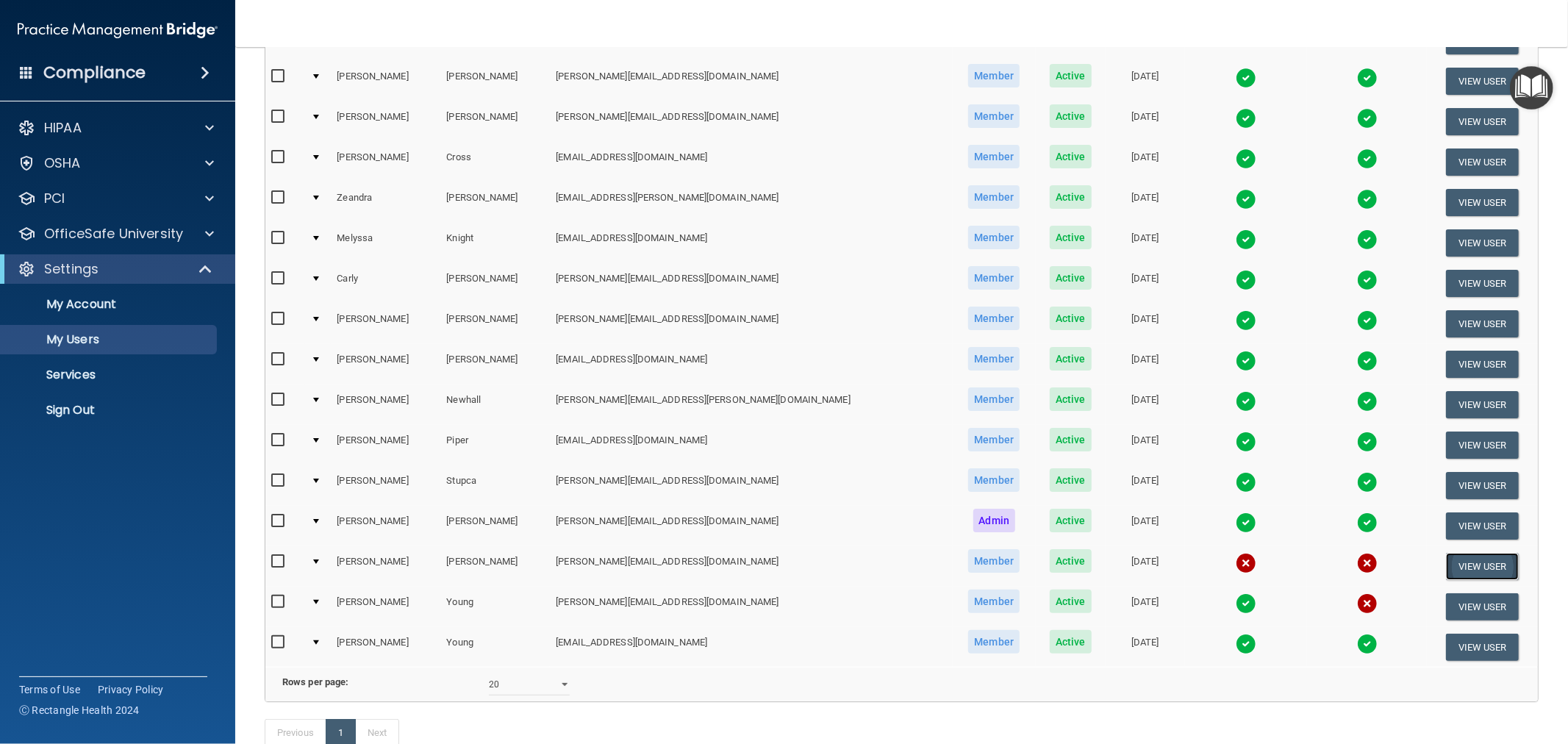
click at [1449, 555] on button "View User" at bounding box center [1482, 566] width 73 height 27
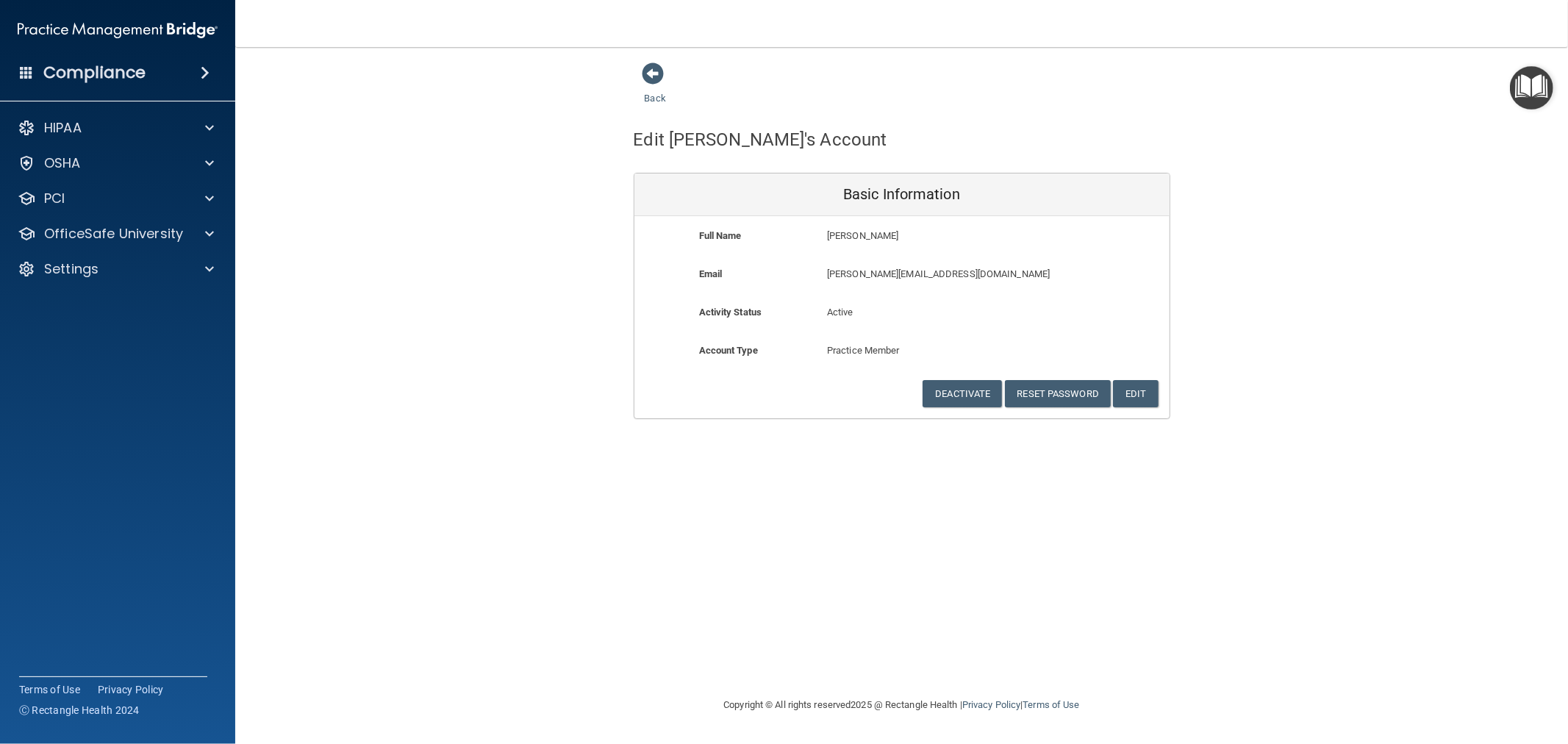
click at [1049, 501] on div "Back Edit Valerie's Account Basic Information Full Name Valerie Wright Valerie …" at bounding box center [901, 372] width 1274 height 619
click at [378, 373] on div "Back Edit Valerie's Account Basic Information Full Name Valerie Wright Valerie …" at bounding box center [901, 240] width 1274 height 357
click at [386, 248] on div "Back Edit Valerie's Account Basic Information Full Name Valerie Wright Valerie …" at bounding box center [901, 240] width 1274 height 357
click at [1294, 171] on div "Back Edit Valerie's Account Basic Information Full Name Valerie Wright Valerie …" at bounding box center [901, 240] width 1274 height 357
click at [75, 260] on p "Settings" at bounding box center [72, 269] width 55 height 18
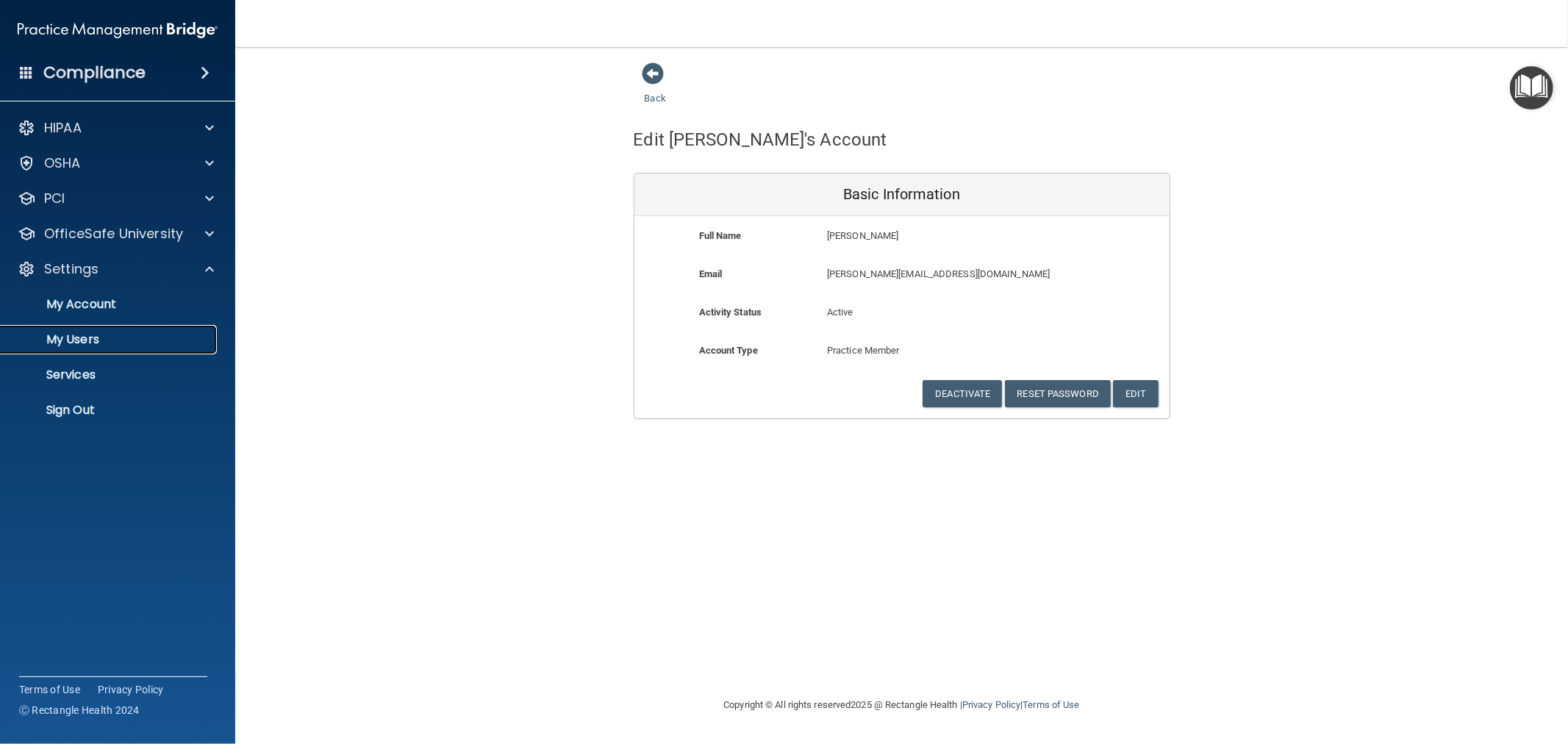
click at [86, 343] on p "My Users" at bounding box center [110, 339] width 201 height 15
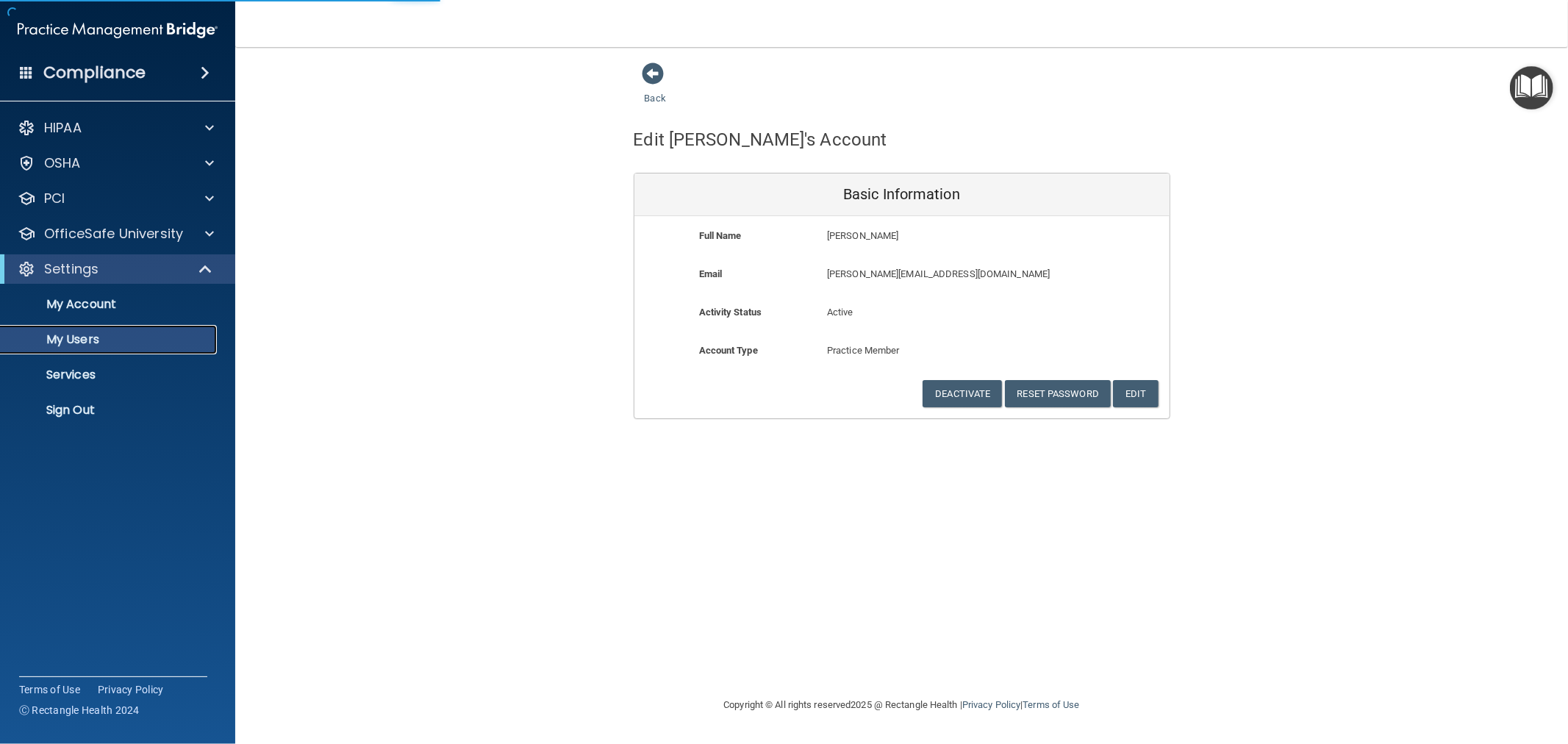
select select "20"
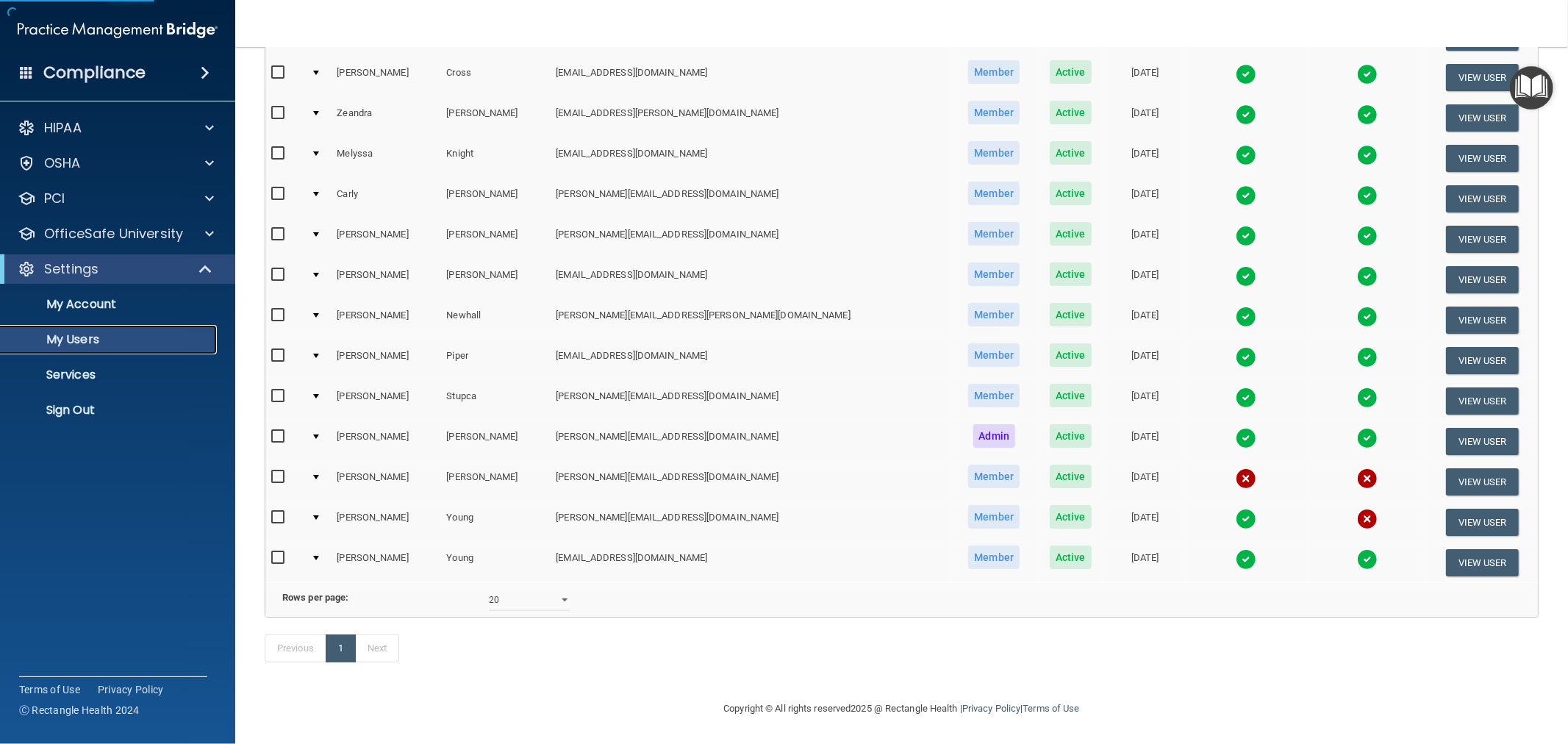
scroll to position [344, 0]
